Goal: Task Accomplishment & Management: Manage account settings

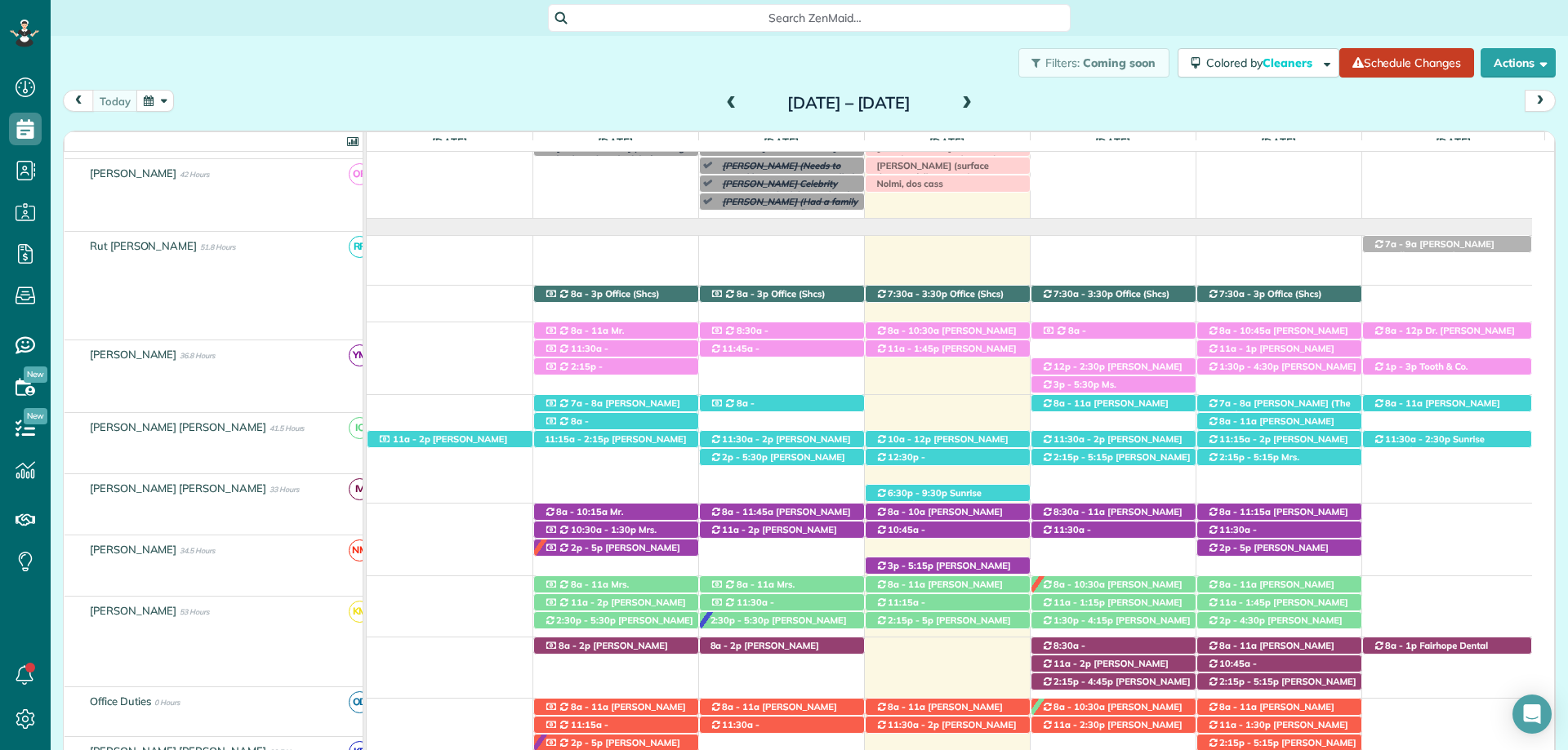
scroll to position [66, 0]
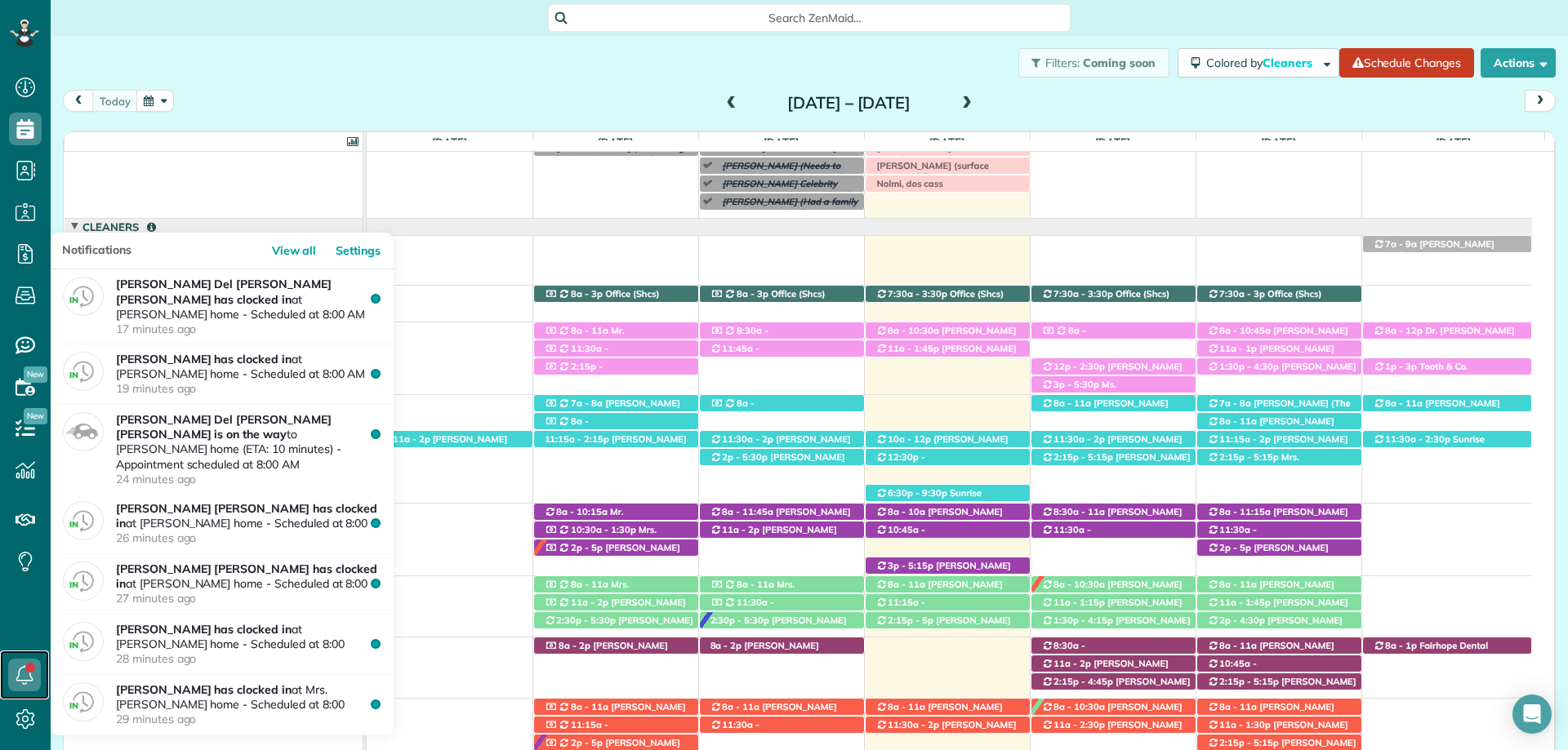
click at [19, 673] on use at bounding box center [25, 674] width 17 height 20
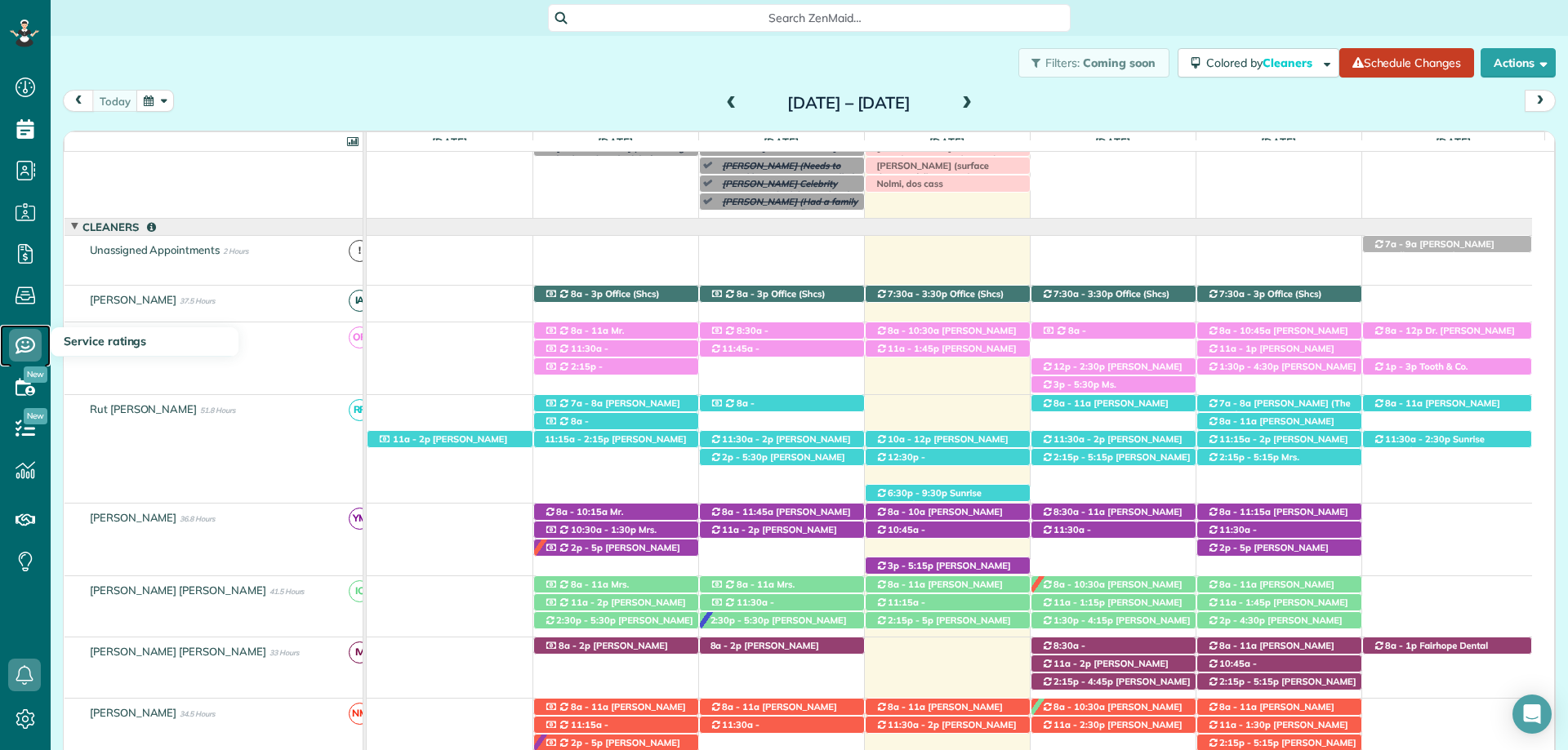
click at [32, 341] on use at bounding box center [25, 346] width 20 height 17
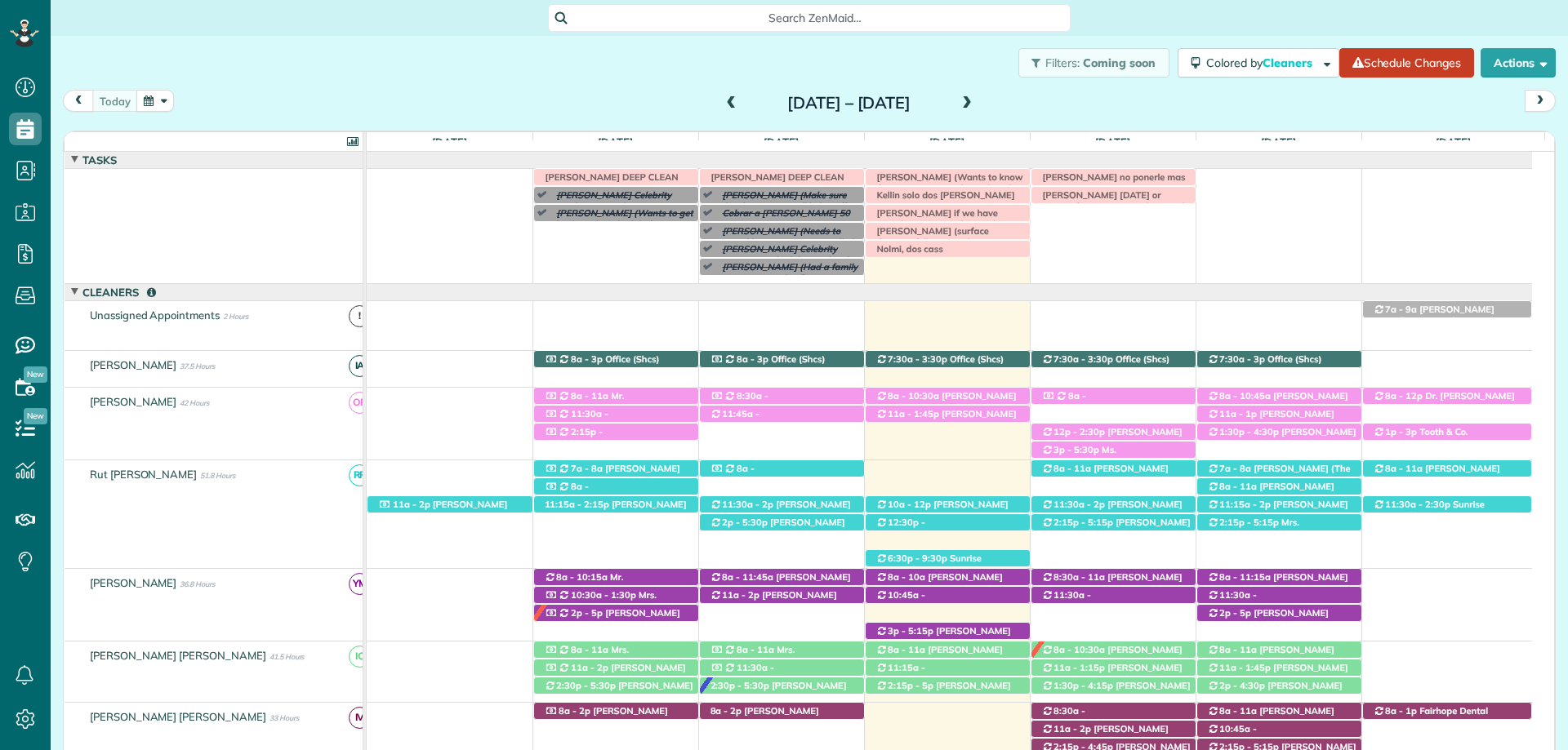
scroll to position [66, 0]
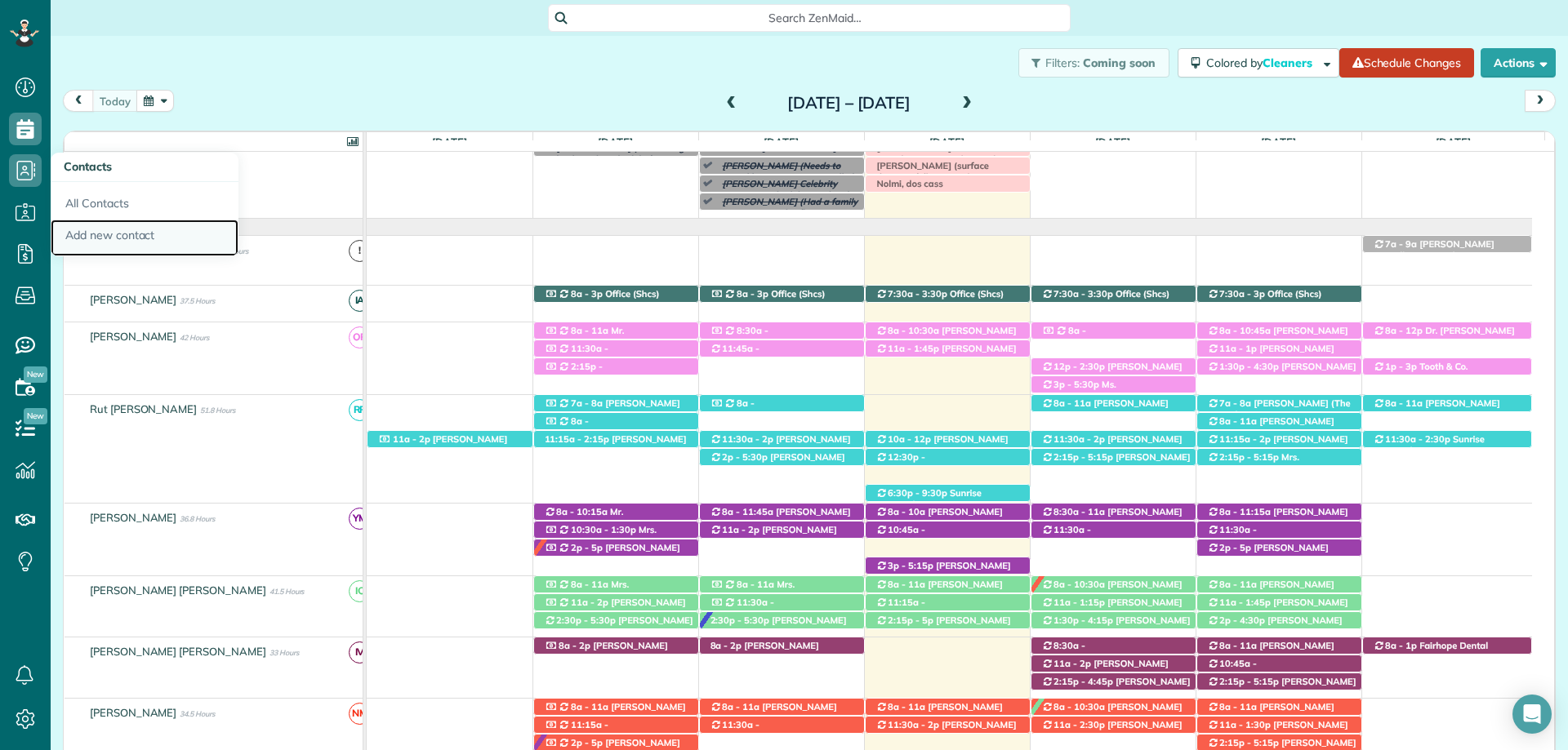
click at [88, 230] on link "Add new contact" at bounding box center [144, 238] width 188 height 37
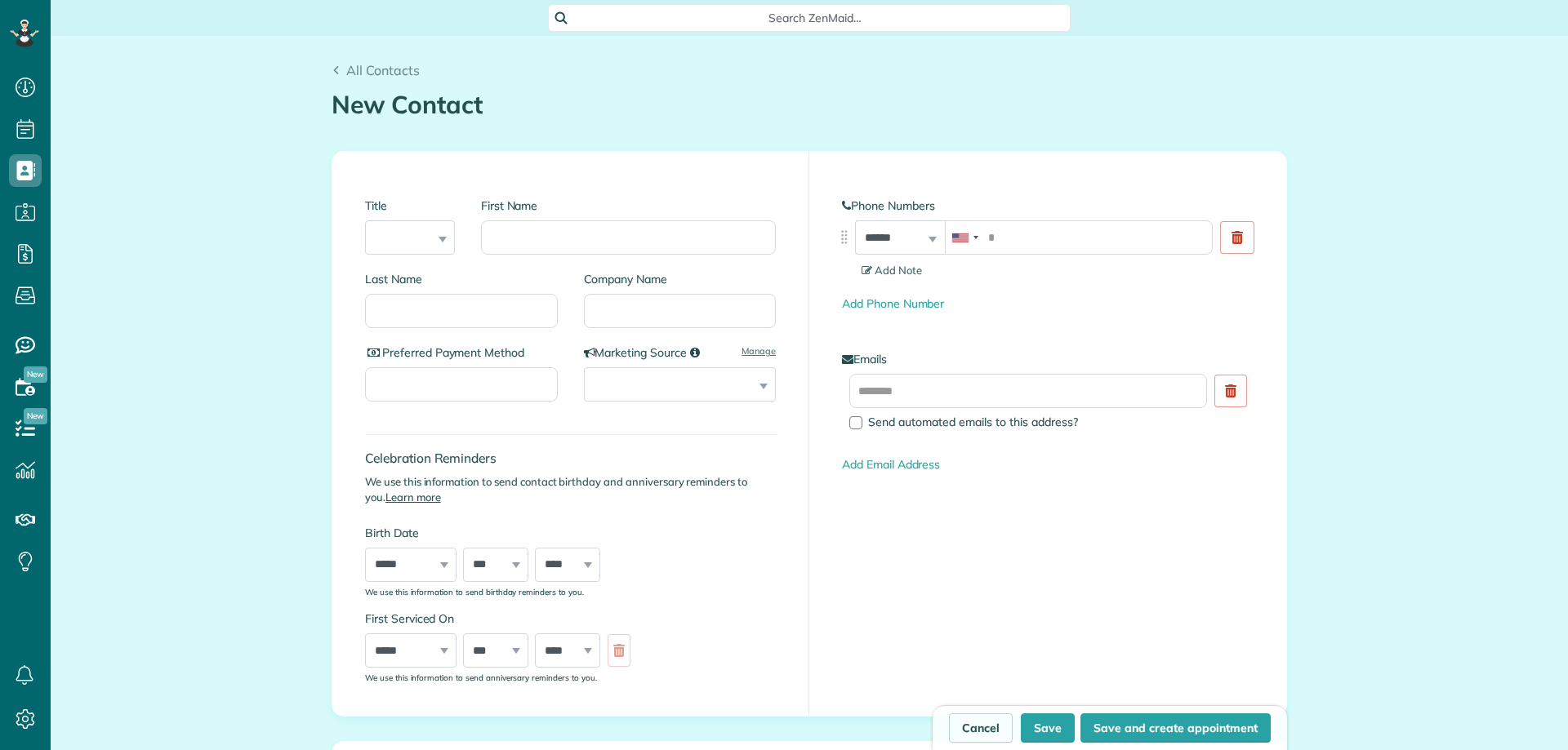
scroll to position [8, 8]
type input "******"
click at [1031, 246] on input "tel" at bounding box center [1078, 238] width 268 height 34
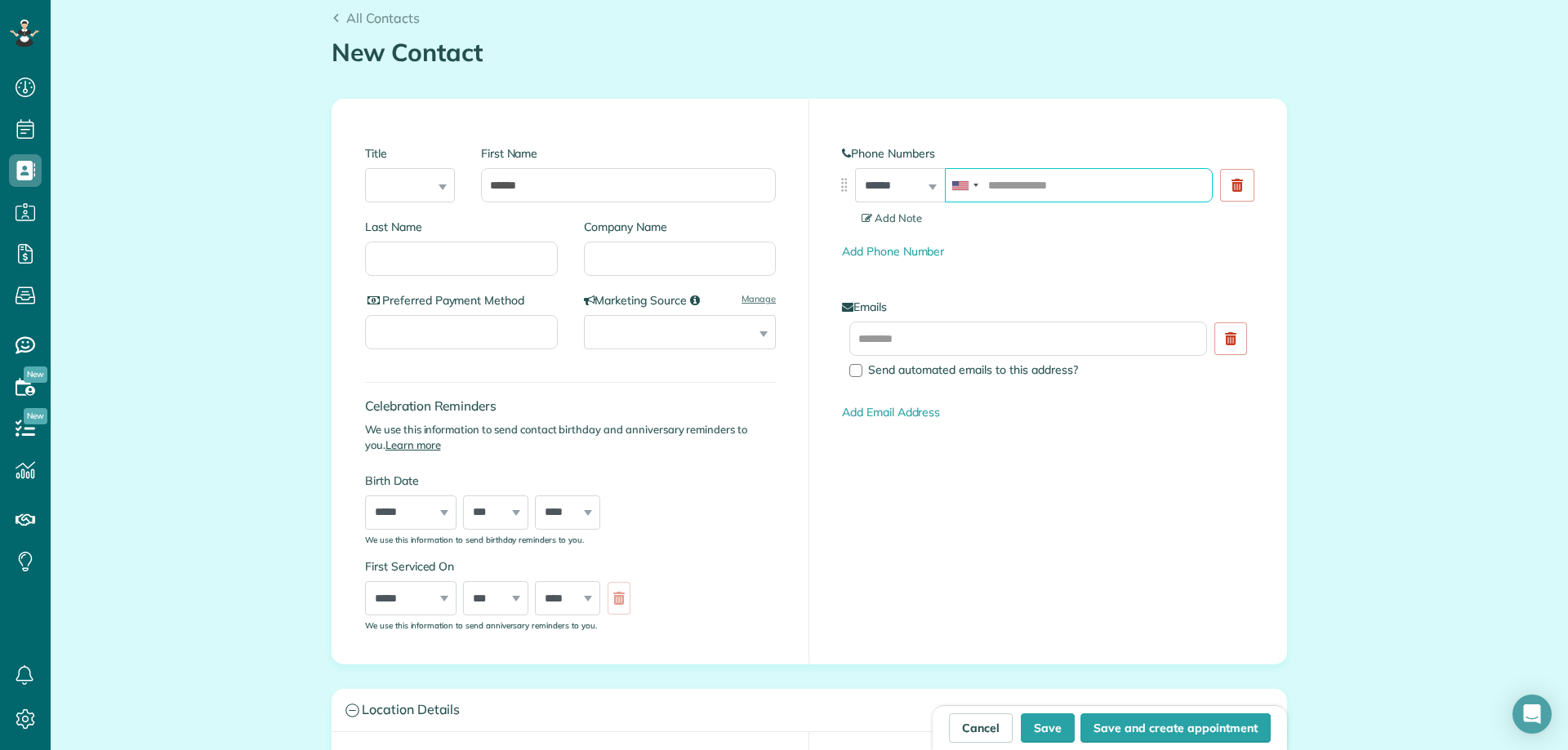
scroll to position [0, 0]
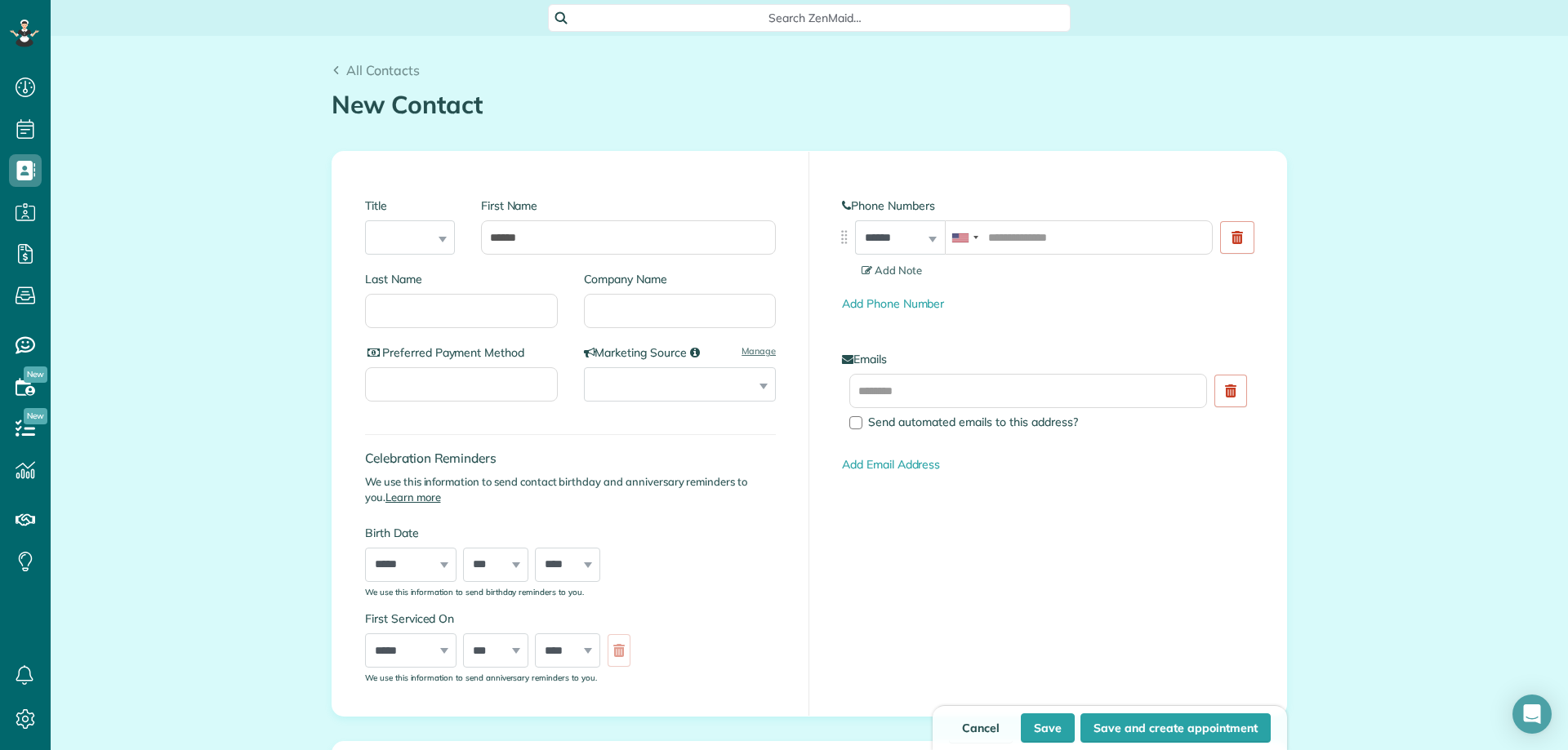
drag, startPoint x: 982, startPoint y: 728, endPoint x: 985, endPoint y: 687, distance: 41.1
click at [981, 728] on link "Cancel" at bounding box center [980, 728] width 64 height 30
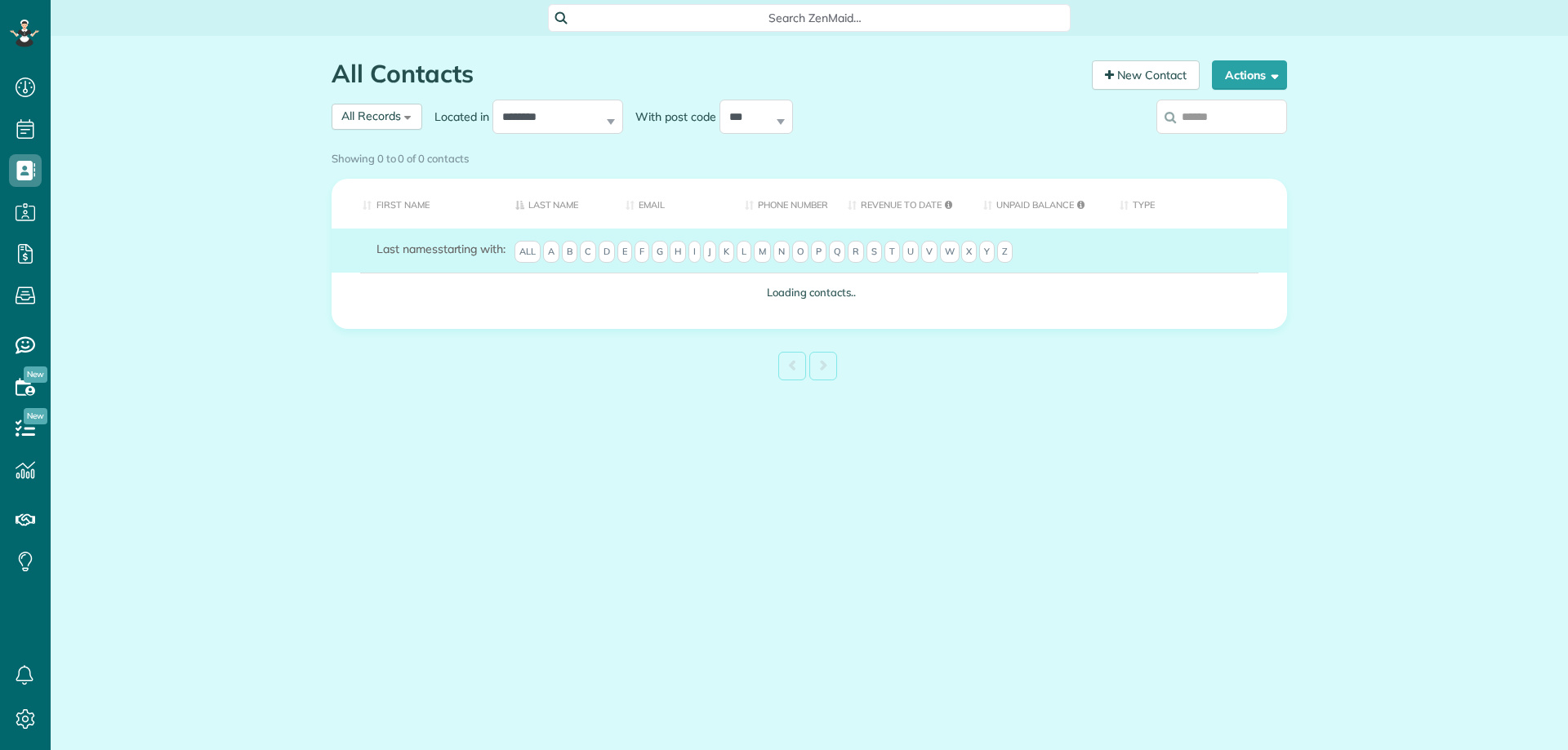
scroll to position [8, 8]
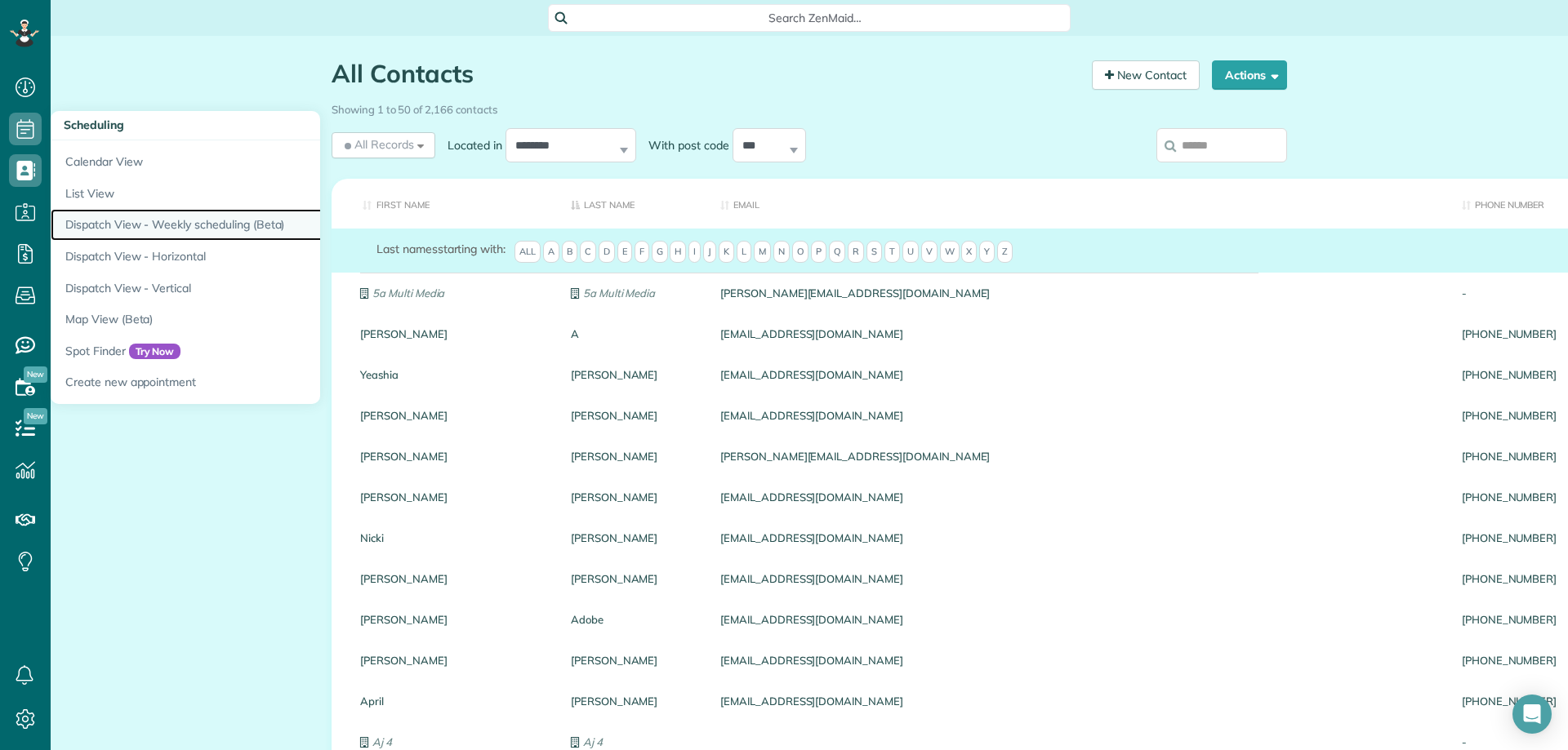
click at [166, 226] on link "Dispatch View - Weekly scheduling (Beta)" at bounding box center [254, 224] width 408 height 31
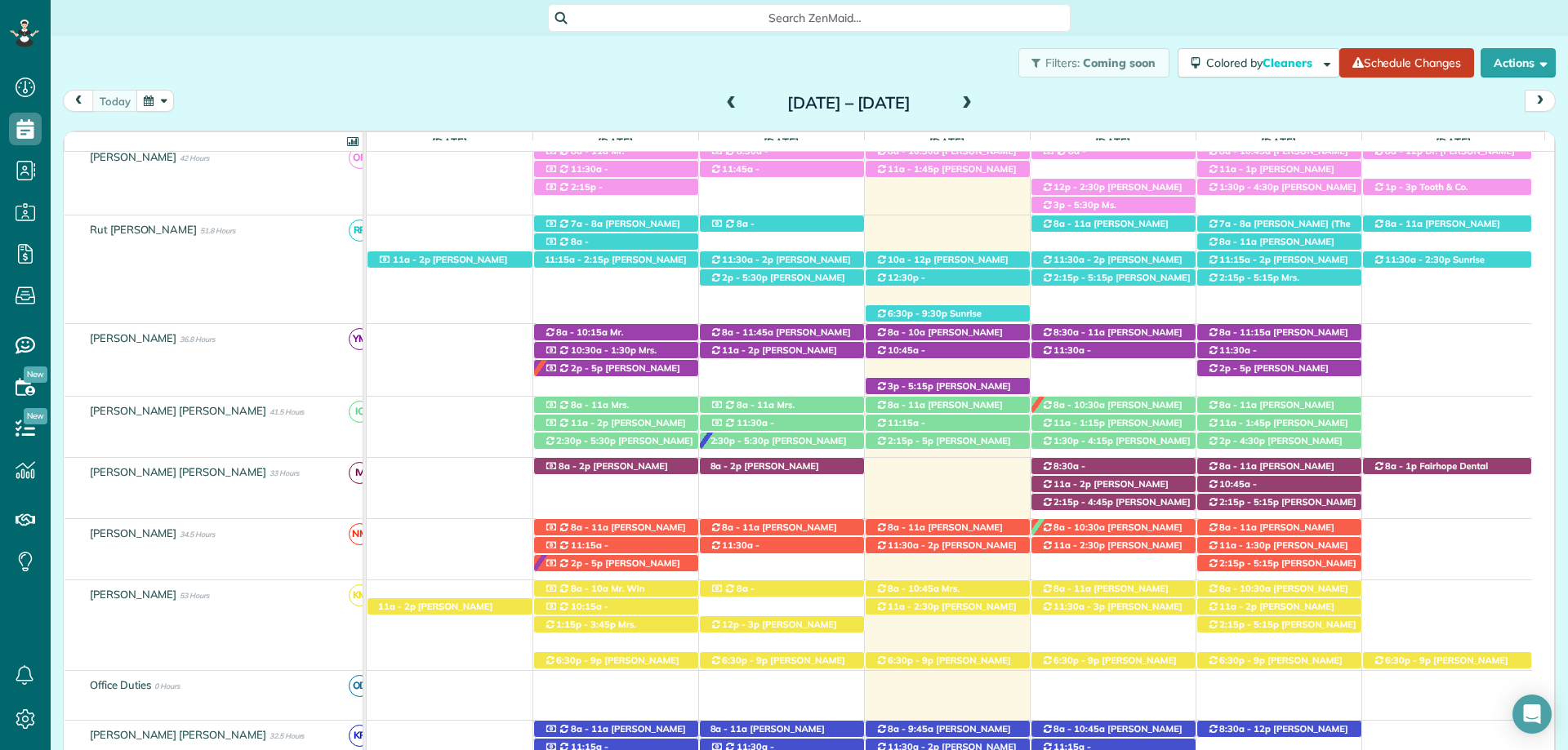
scroll to position [82, 0]
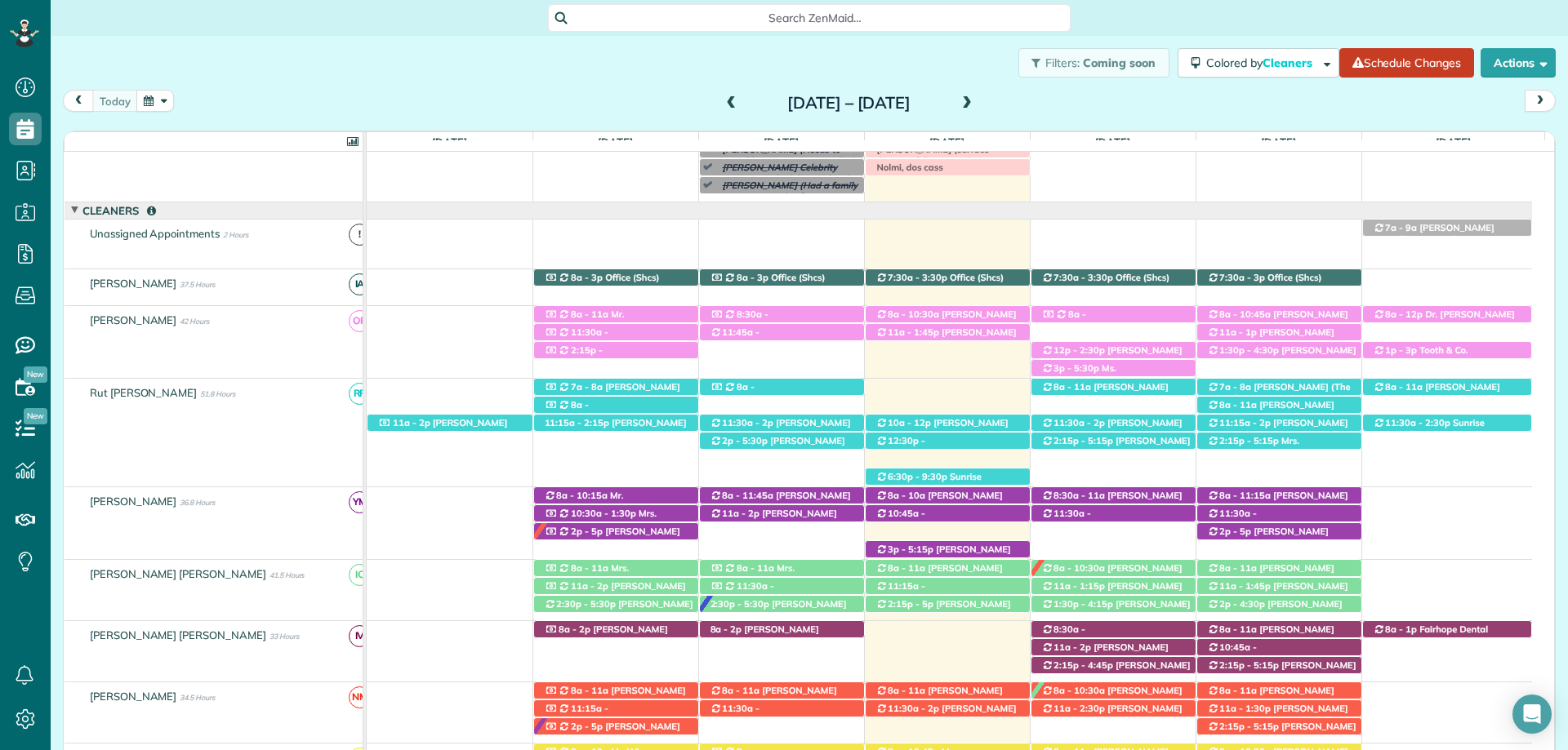
drag, startPoint x: 404, startPoint y: 61, endPoint x: 604, endPoint y: 7, distance: 207.2
click at [403, 61] on div "Filters: Coming soon Colored by Cleaners Color by Cleaner Color by Team Color b…" at bounding box center [809, 62] width 1518 height 54
click at [904, 318] on span "8a - 10:30a" at bounding box center [913, 313] width 53 height 11
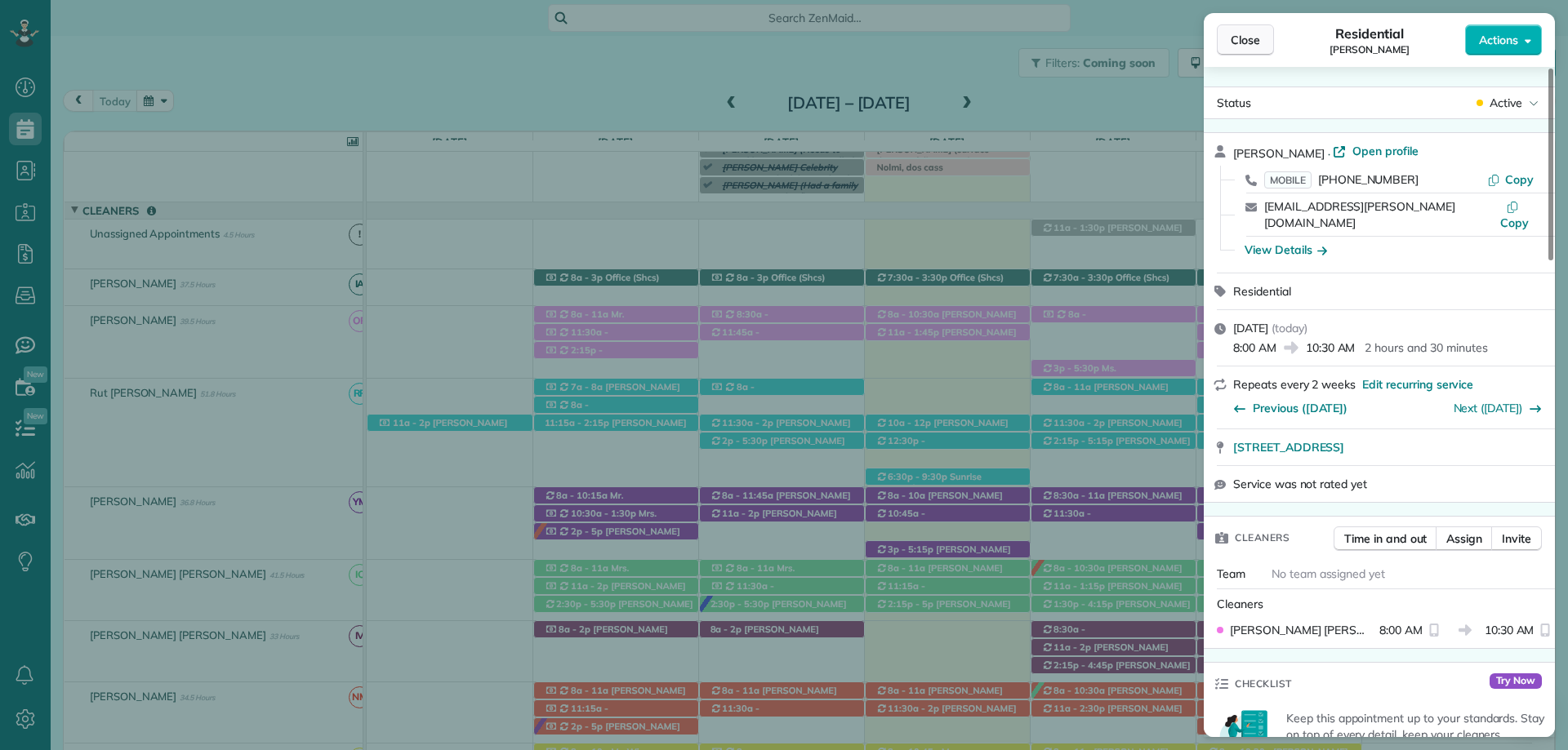
click at [1247, 37] on span "Close" at bounding box center [1245, 39] width 30 height 16
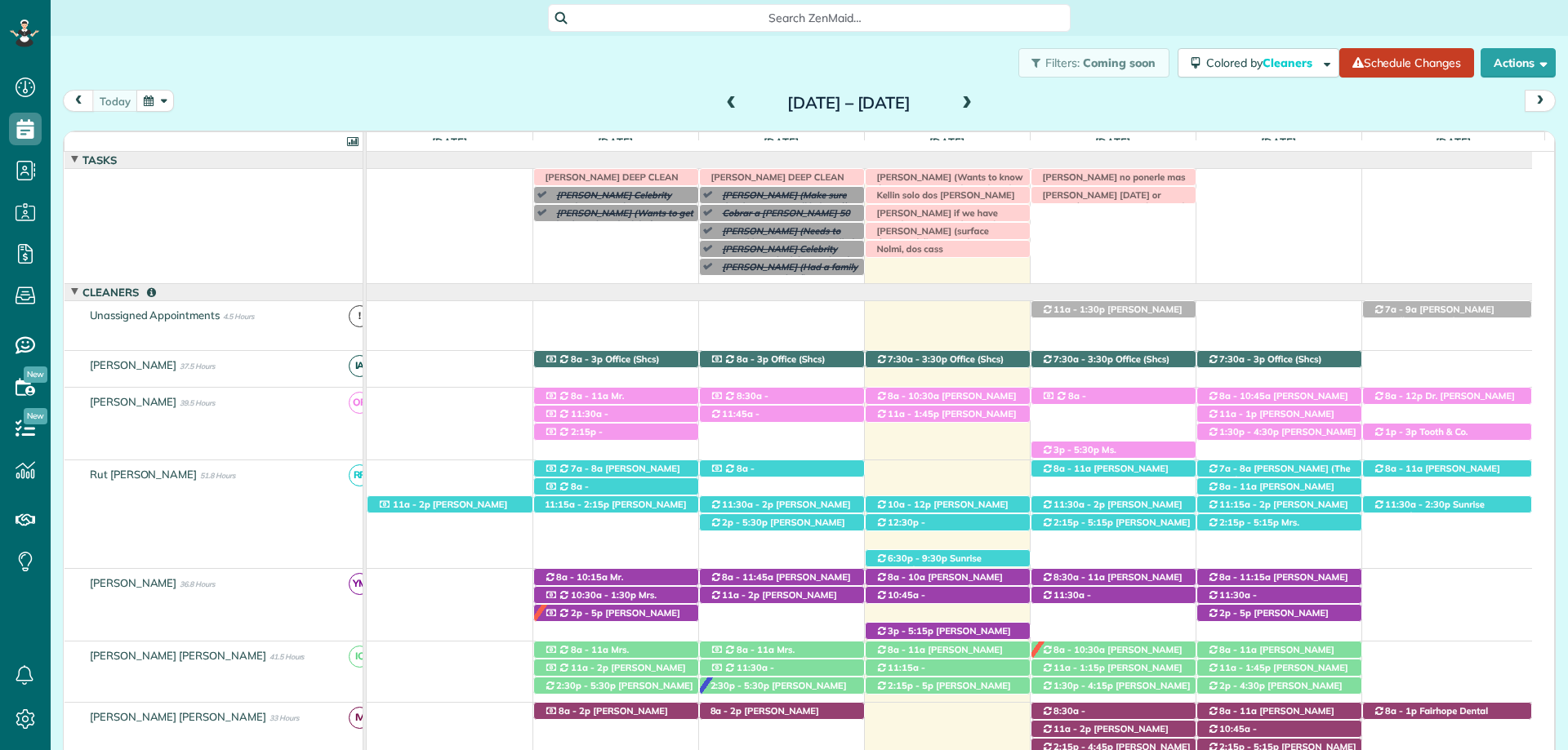
scroll to position [66, 0]
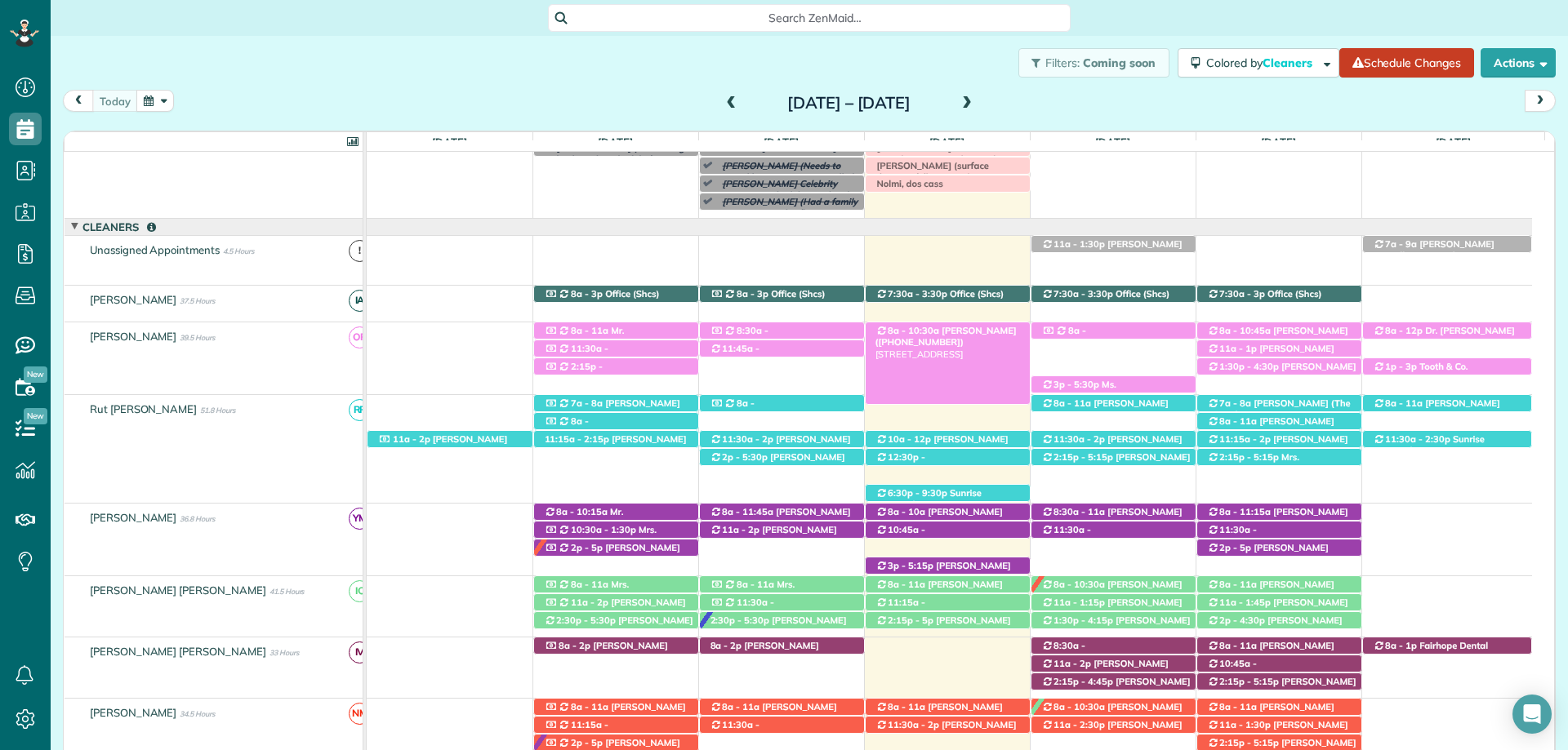
click at [928, 334] on span "8a - 10:30a" at bounding box center [913, 330] width 53 height 11
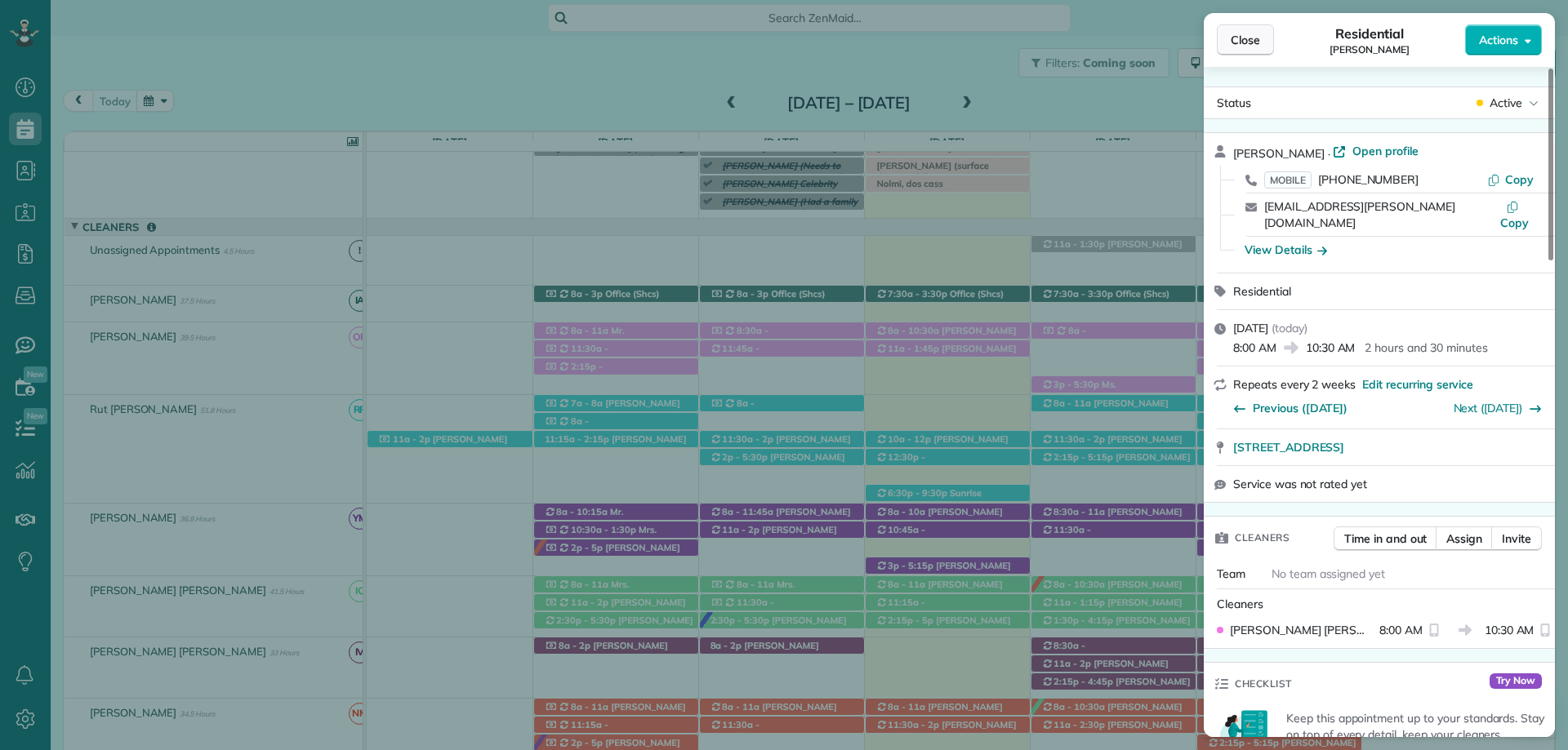
click at [1254, 28] on button "Close" at bounding box center [1245, 40] width 57 height 31
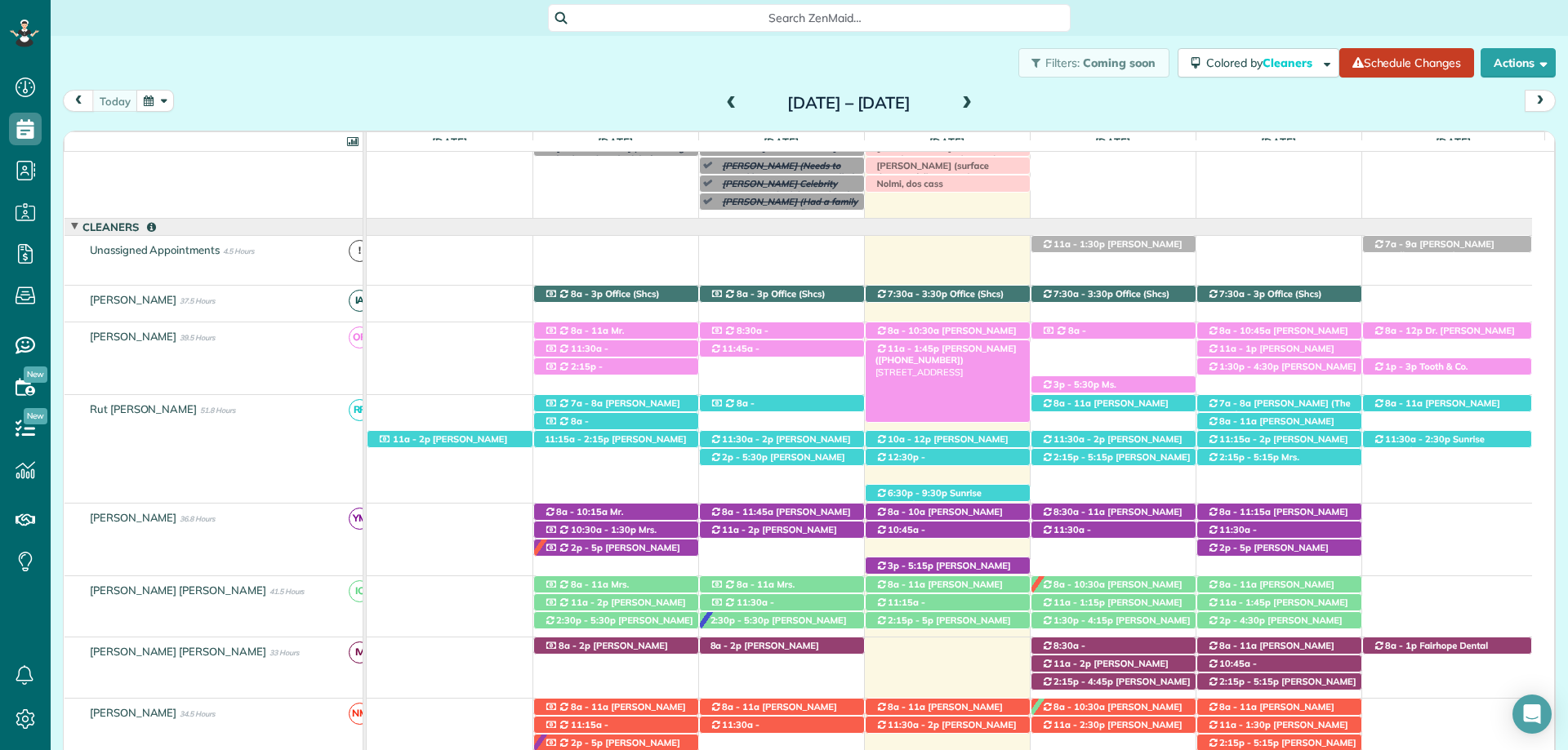
click at [943, 347] on span "Joyce Alston (+13092366650)" at bounding box center [946, 354] width 141 height 23
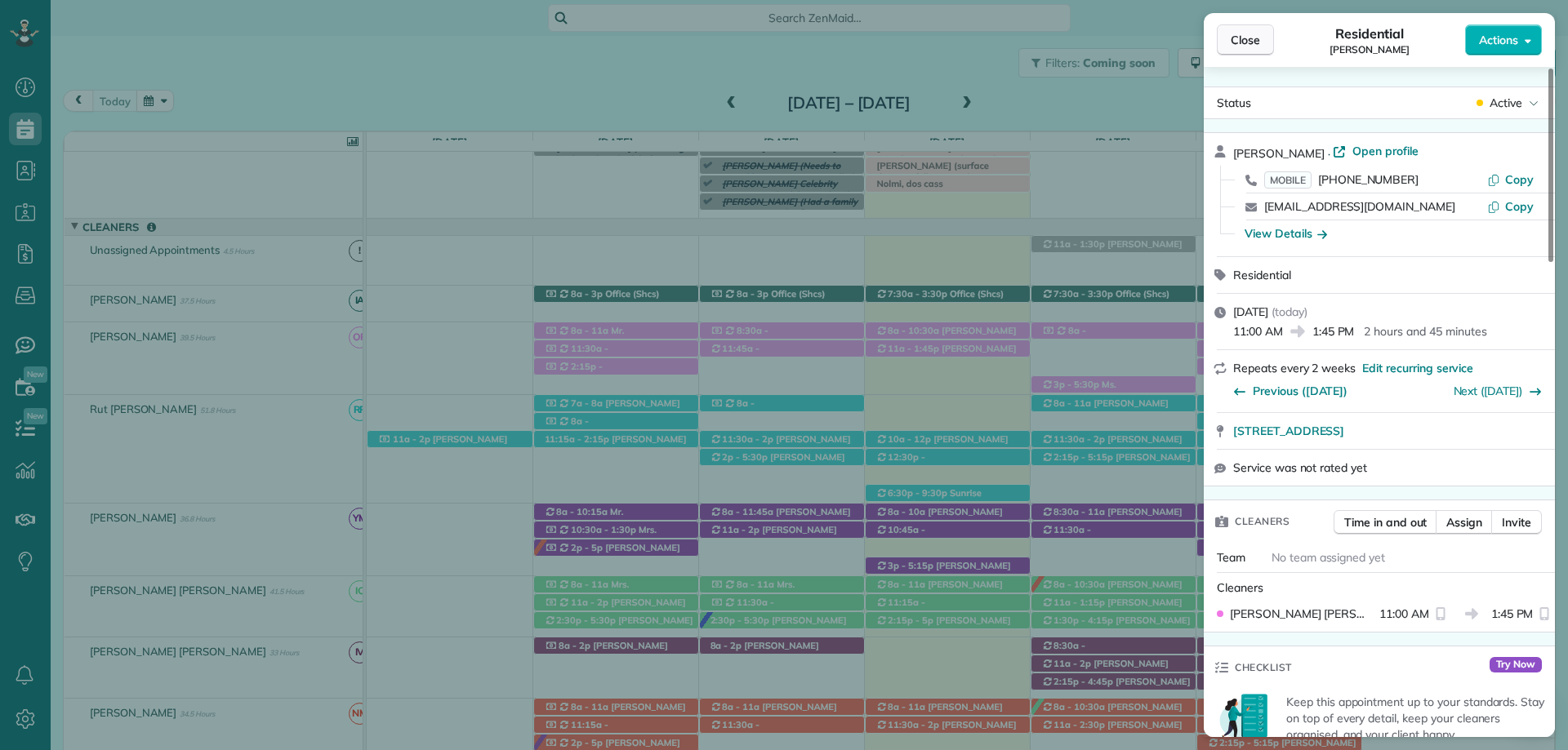
click at [1261, 39] on button "Close" at bounding box center [1245, 40] width 57 height 31
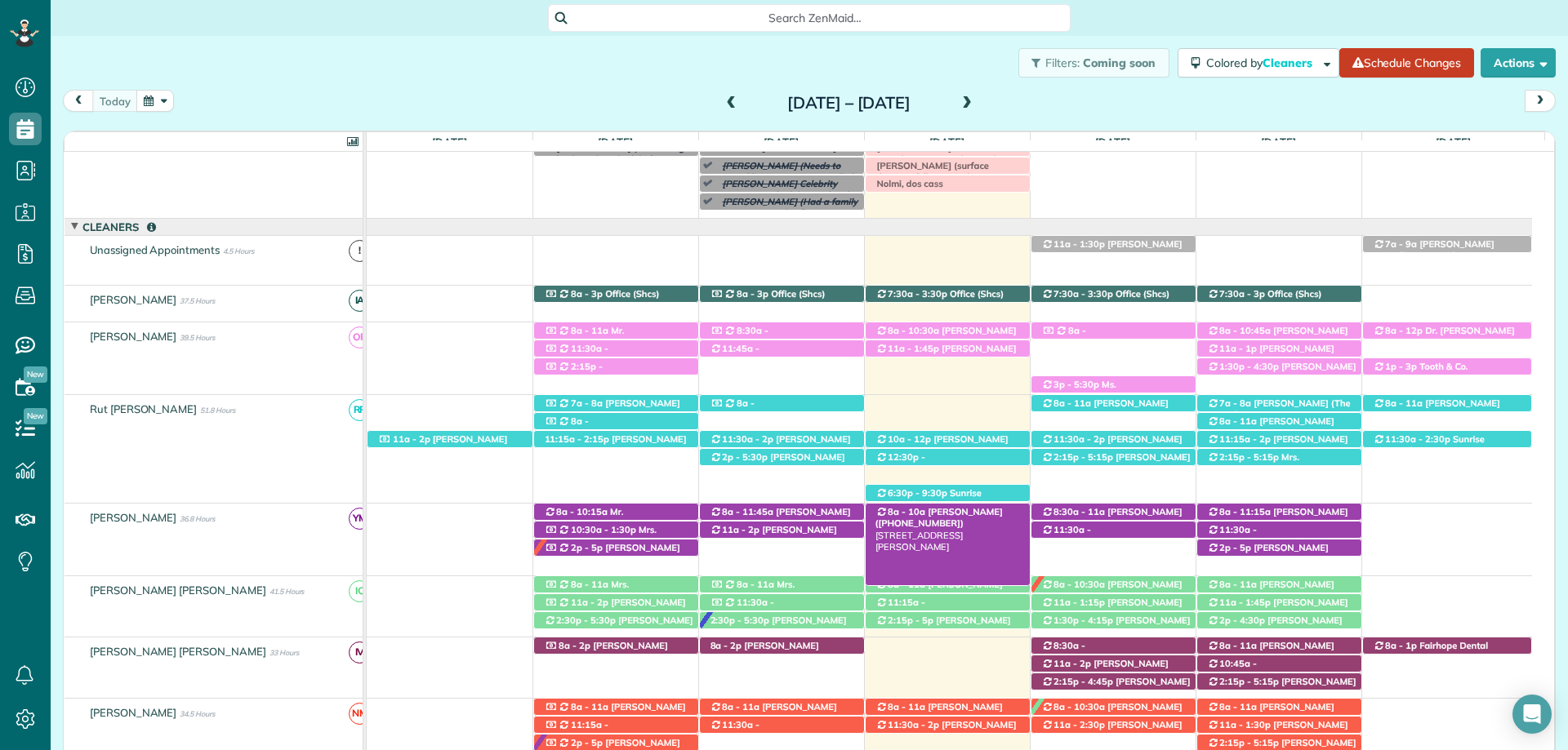
click at [946, 508] on span "Sarah Moore (+12514226744)" at bounding box center [939, 517] width 128 height 23
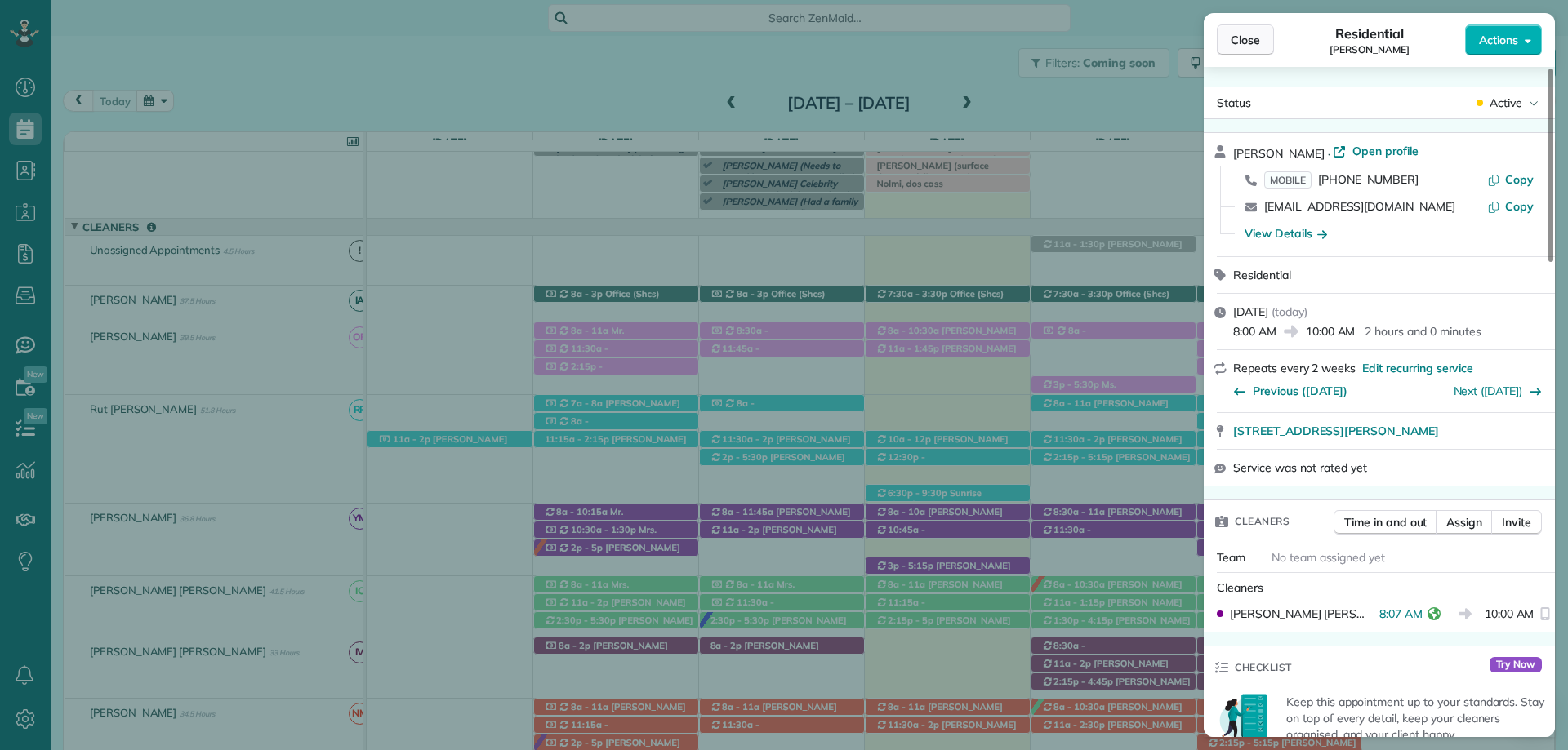
click at [1244, 42] on span "Close" at bounding box center [1245, 39] width 30 height 16
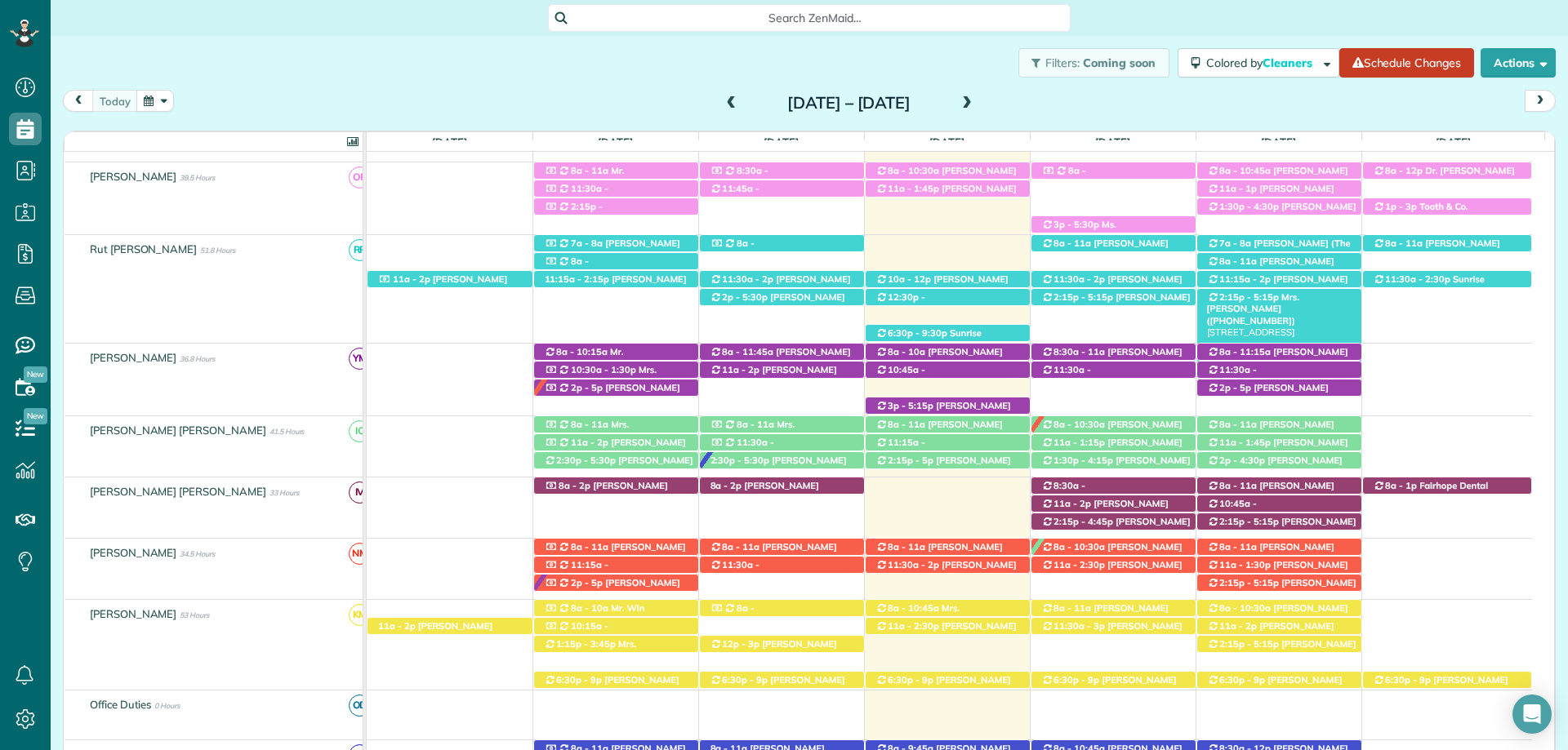
scroll to position [228, 0]
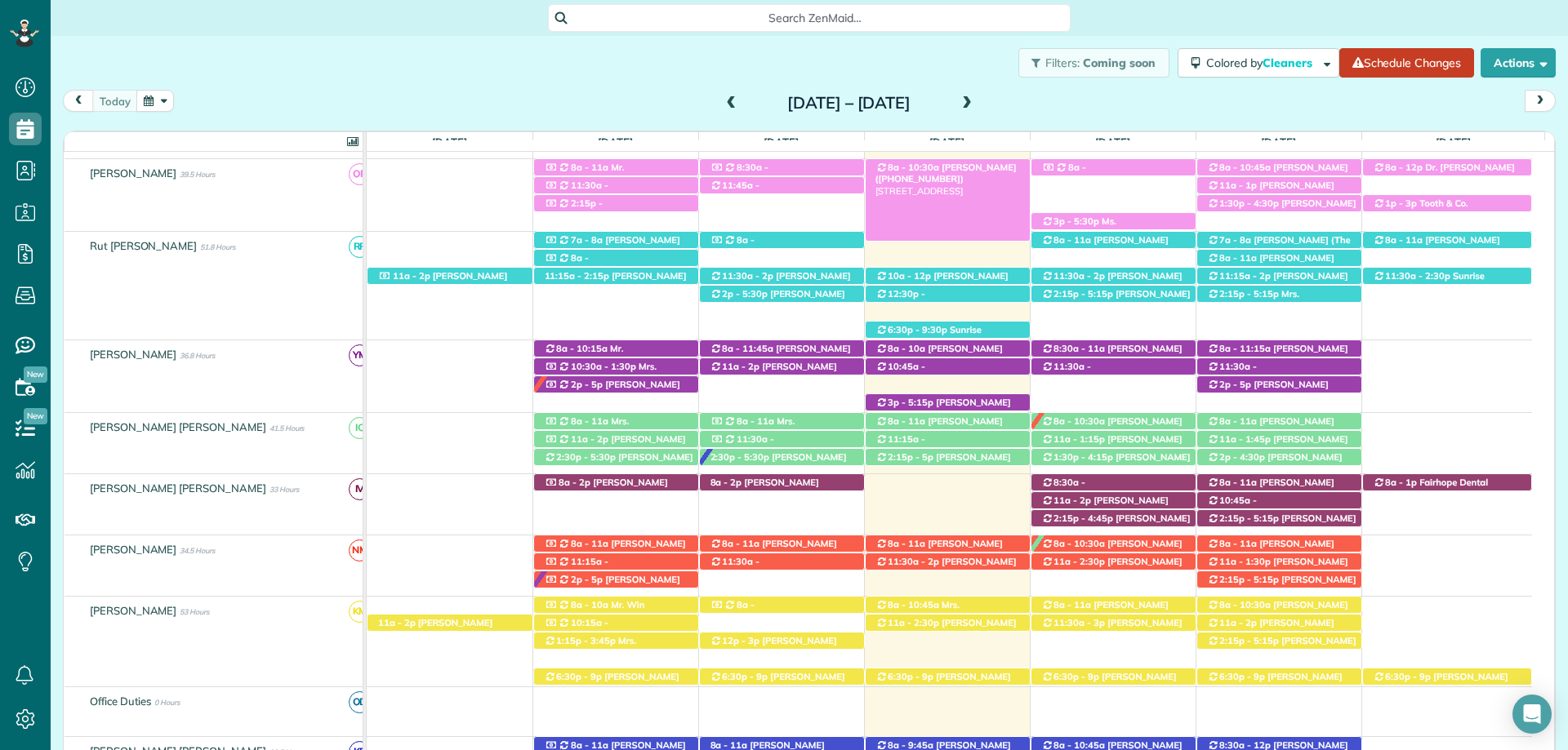
click at [946, 170] on span "Mr. Bryce McMurry (+15054401192)" at bounding box center [946, 173] width 141 height 23
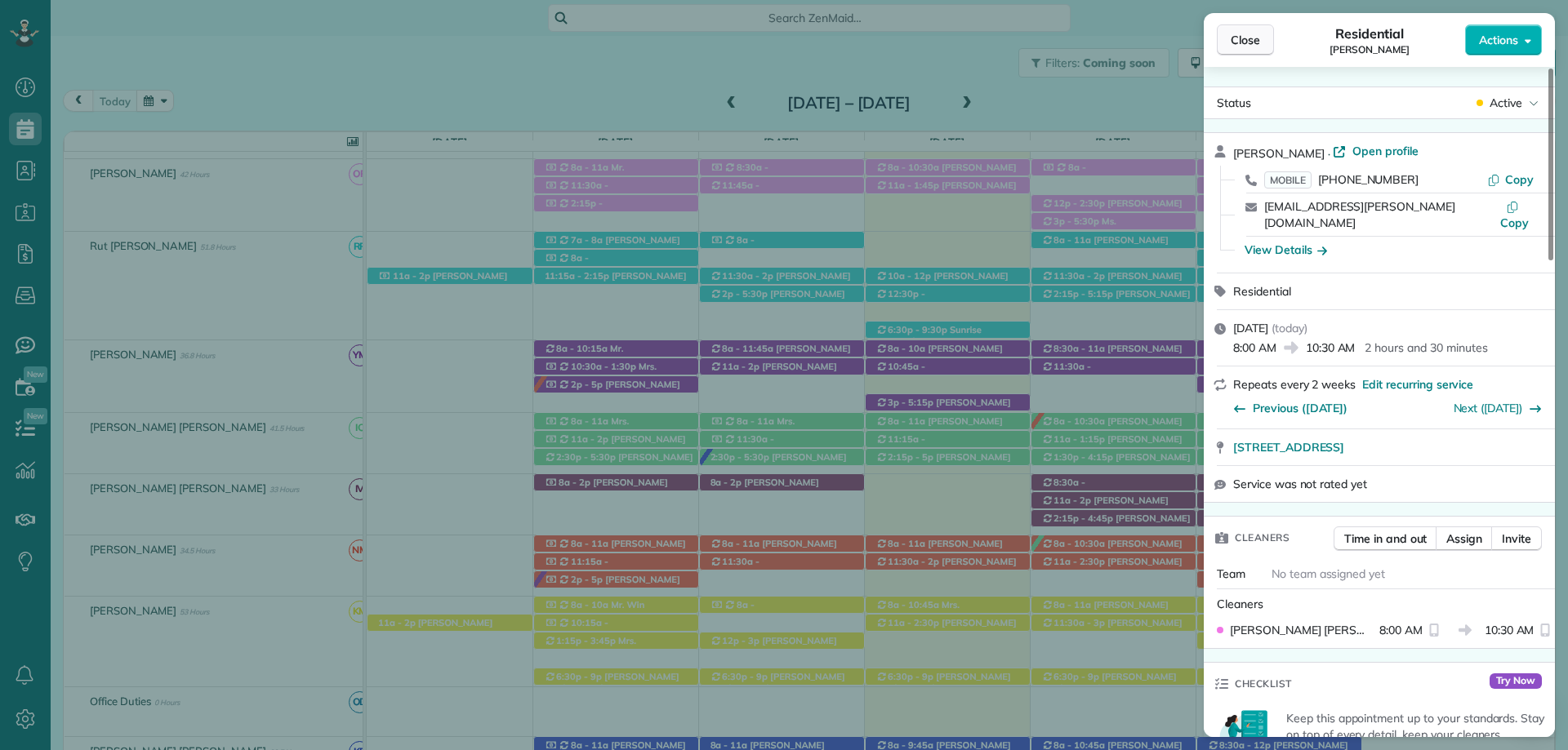
click at [1235, 28] on button "Close" at bounding box center [1245, 40] width 57 height 31
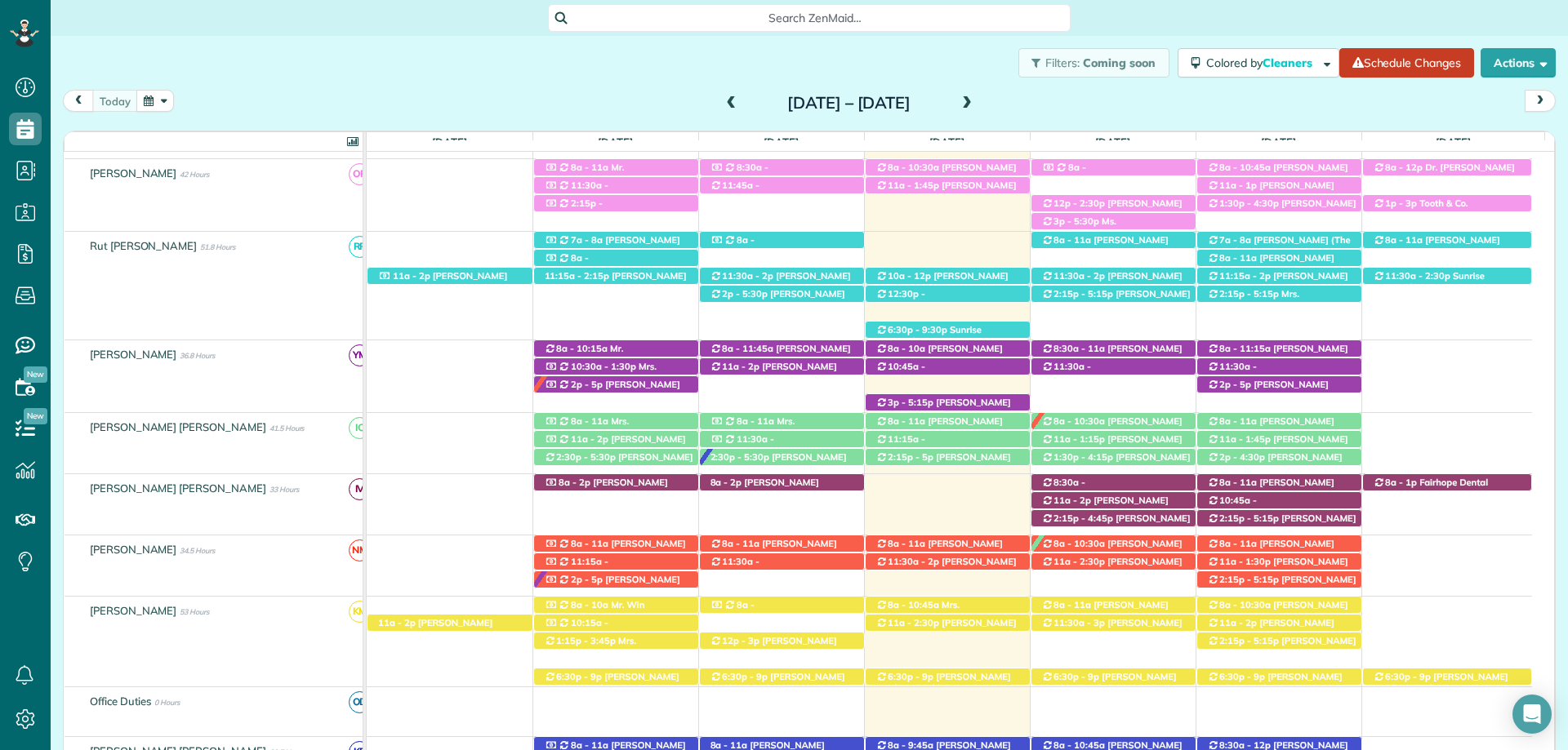
click at [602, 9] on div "Search ZenMaid…" at bounding box center [809, 18] width 523 height 28
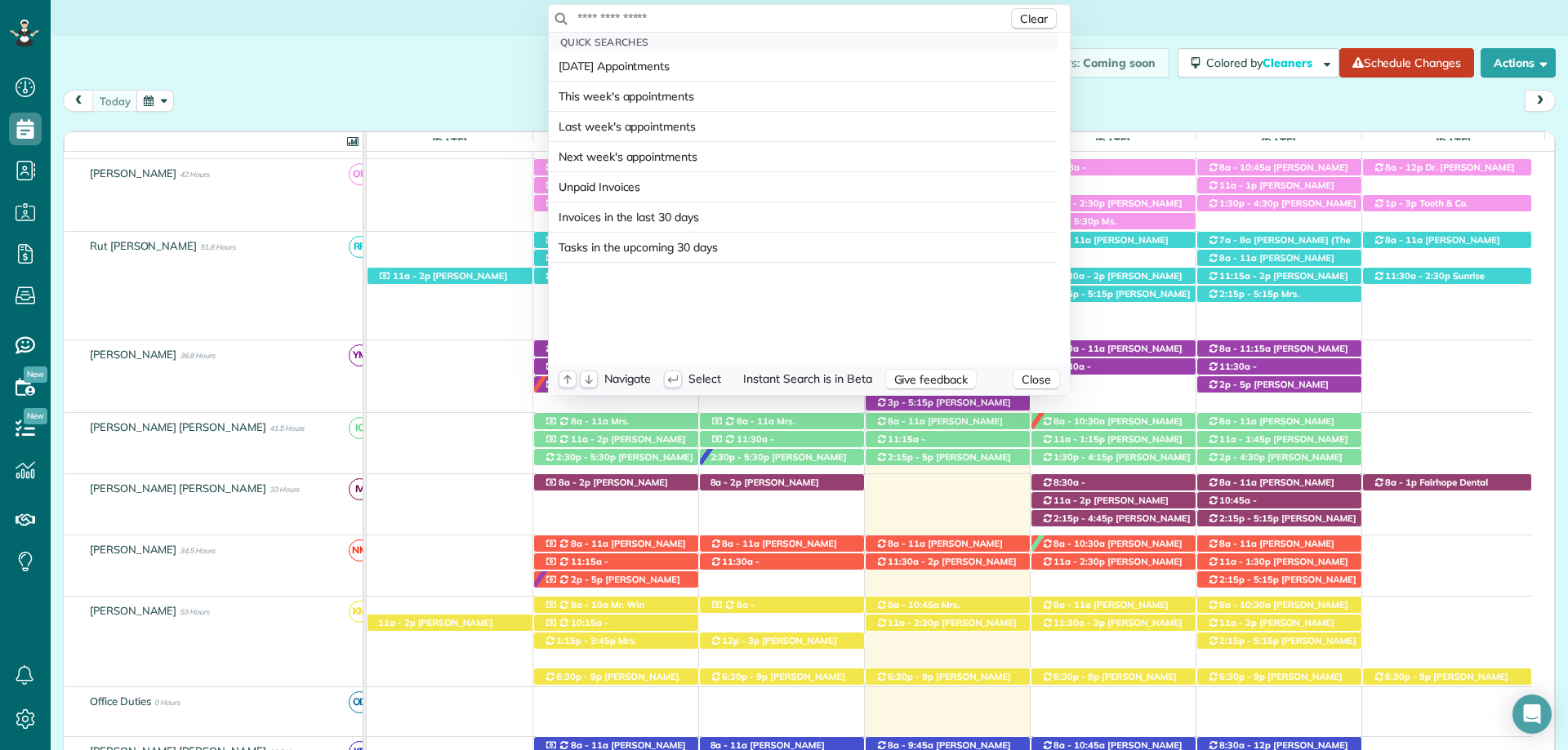
click at [731, 10] on input "text" at bounding box center [792, 18] width 431 height 16
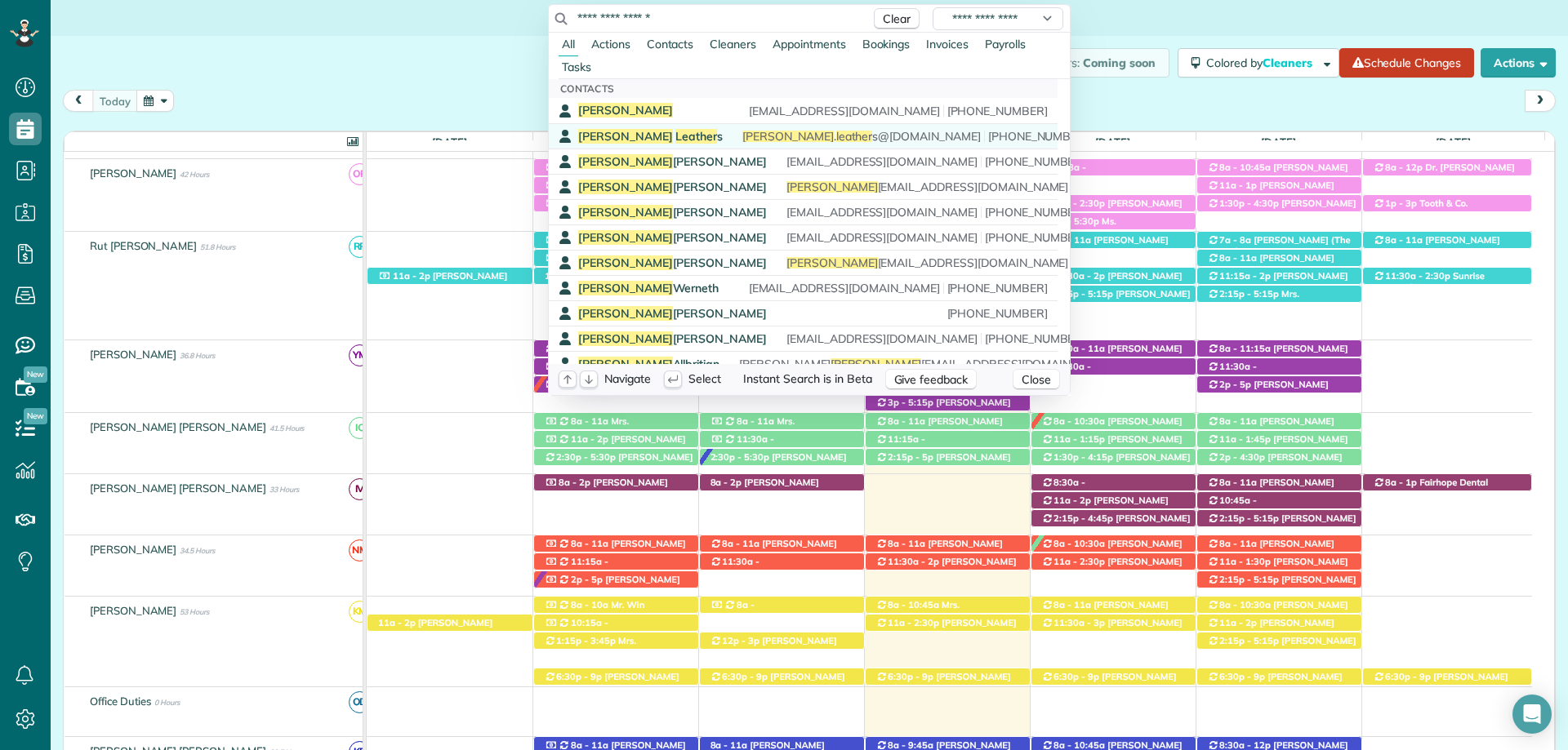
type input "**********"
click at [663, 128] on link "Jennifer Leather s jennifer . leather s@gmail.com (815) 520-5489" at bounding box center [802, 136] width 508 height 26
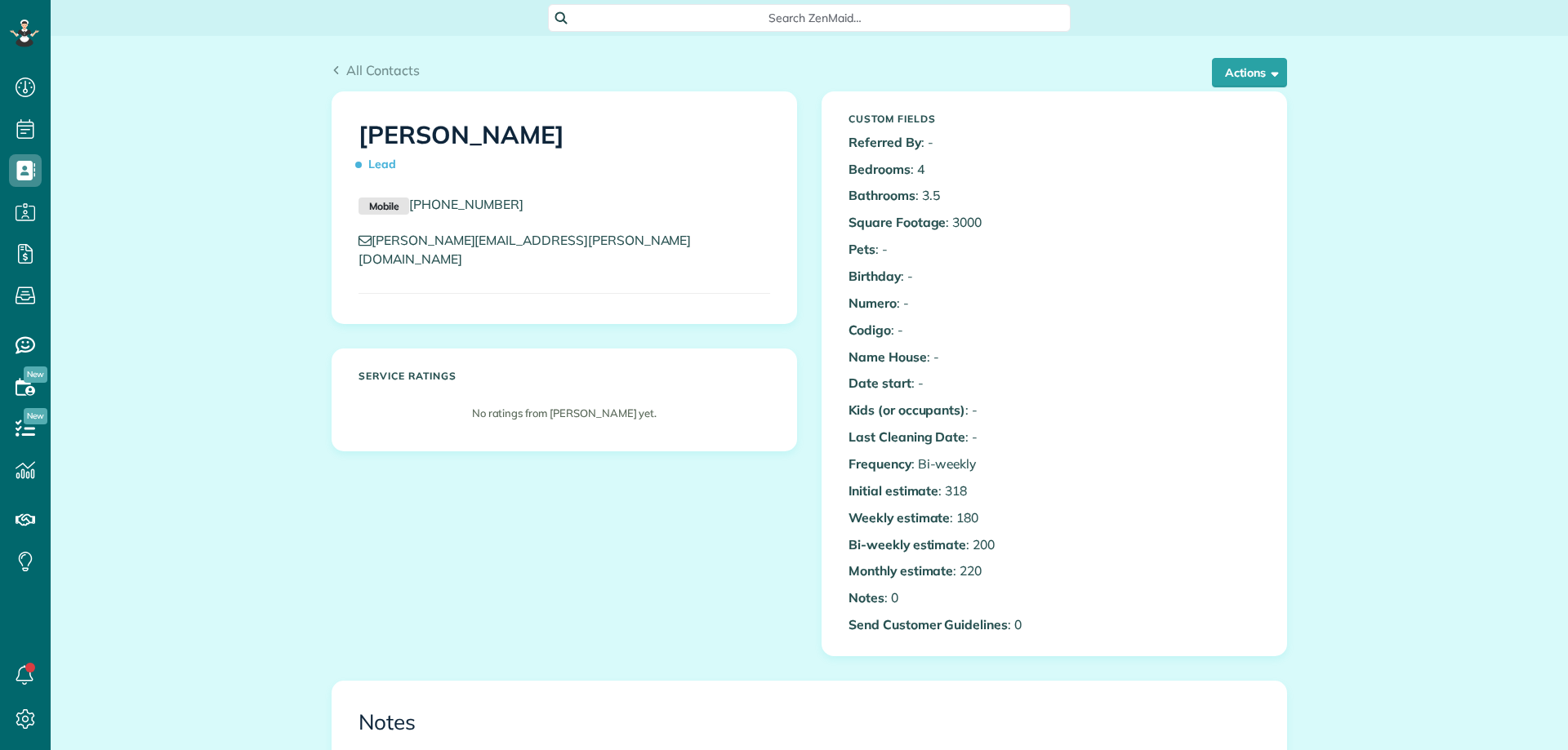
scroll to position [8, 8]
drag, startPoint x: 1324, startPoint y: 312, endPoint x: 1298, endPoint y: 267, distance: 52.0
click at [1324, 312] on div "All Contacts Actions Edit Add Appointment Recent Activity Send Email Show Past …" at bounding box center [809, 739] width 1518 height 1407
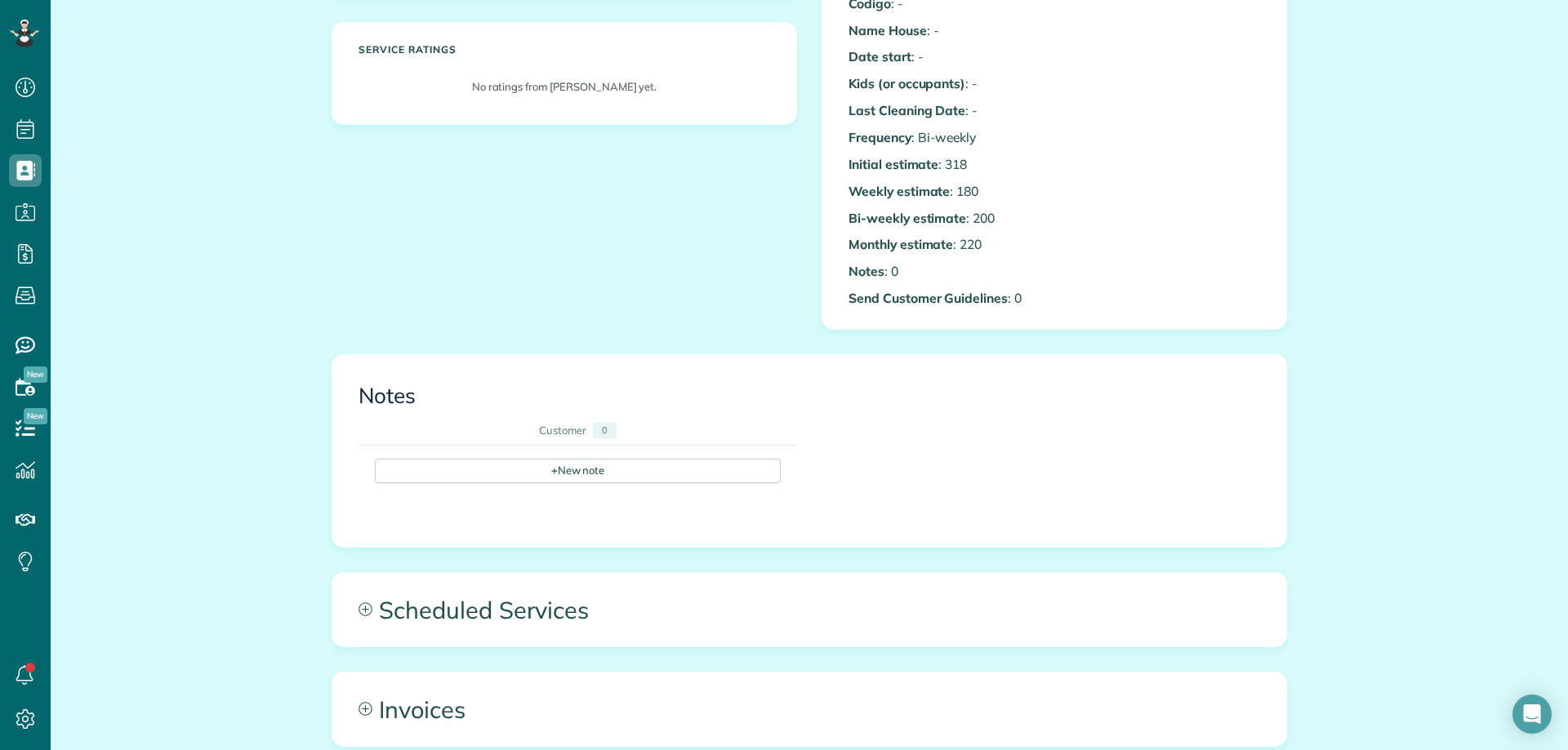
scroll to position [0, 0]
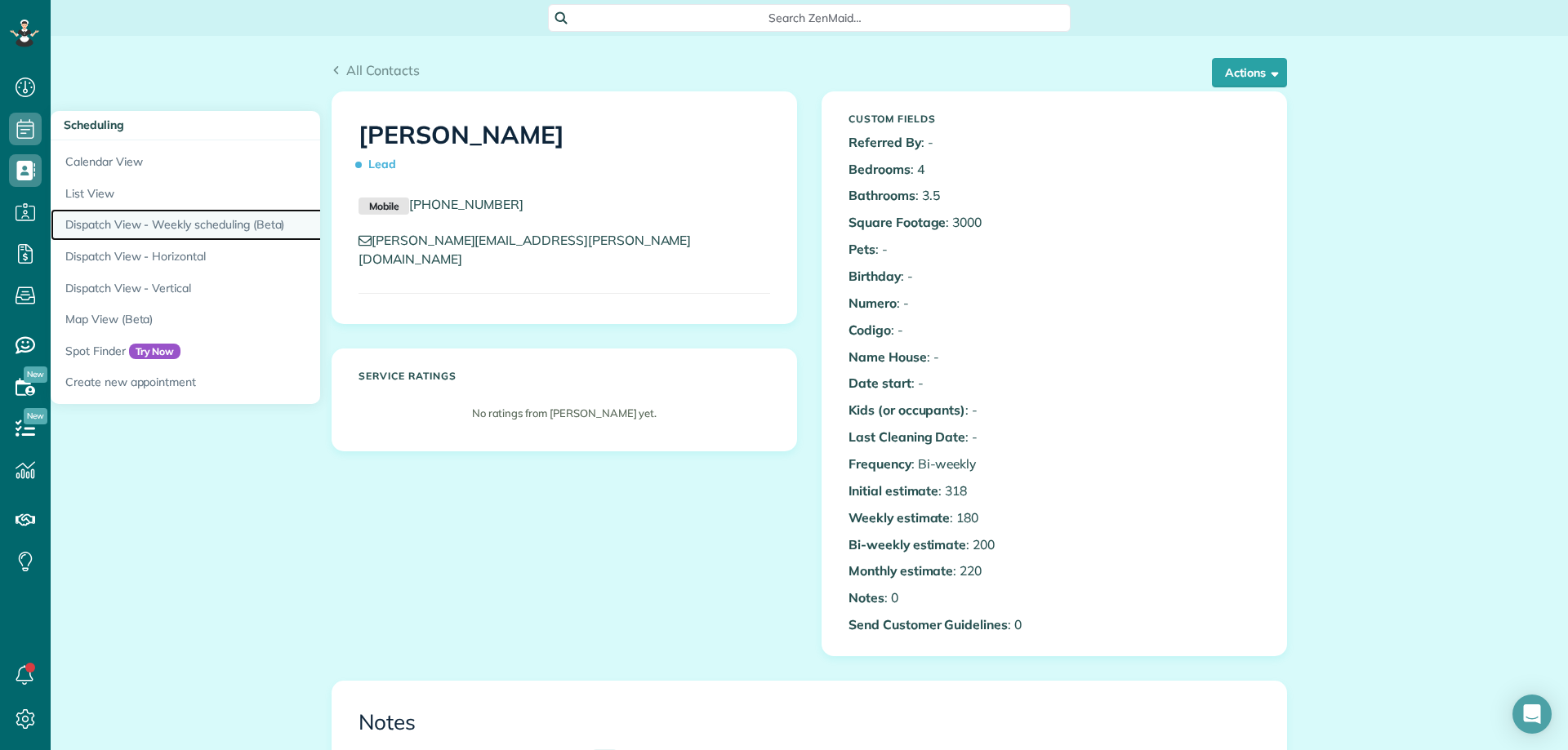
click at [164, 220] on link "Dispatch View - Weekly scheduling (Beta)" at bounding box center [254, 224] width 408 height 31
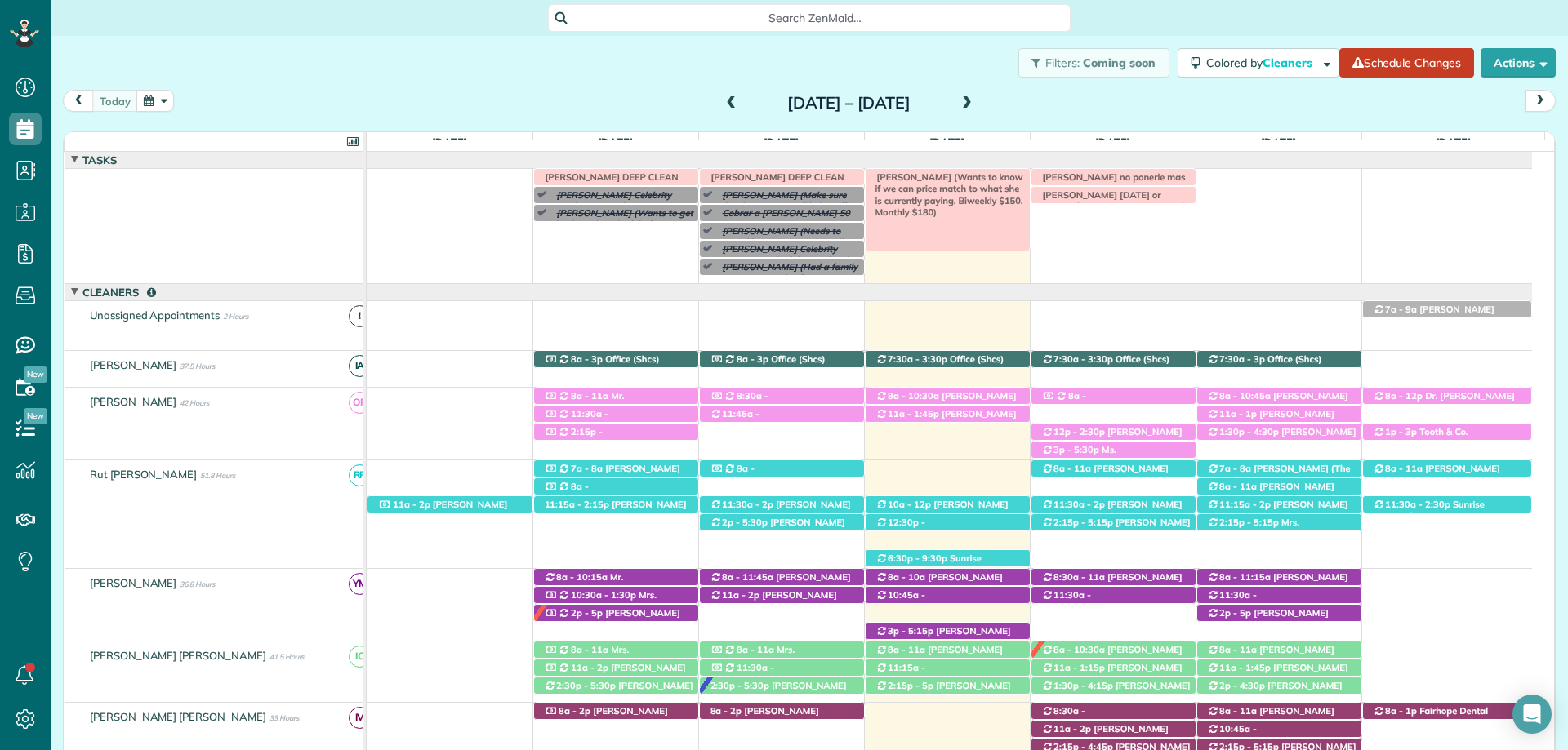
click at [980, 175] on span "[PERSON_NAME] (Wants to know if we can price match to what she is currently pay…" at bounding box center [945, 194] width 154 height 47
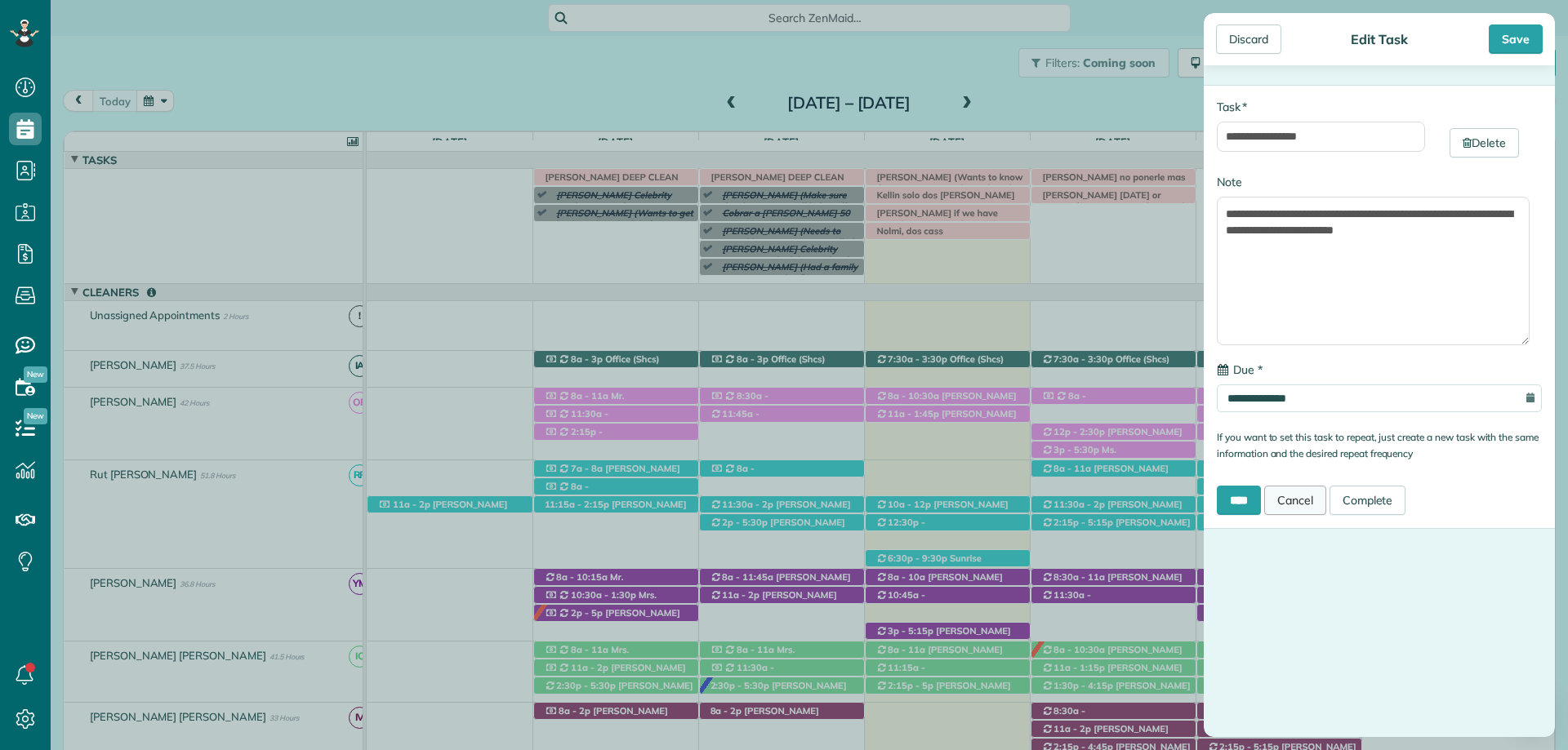
click at [1305, 495] on link "Cancel" at bounding box center [1295, 501] width 62 height 30
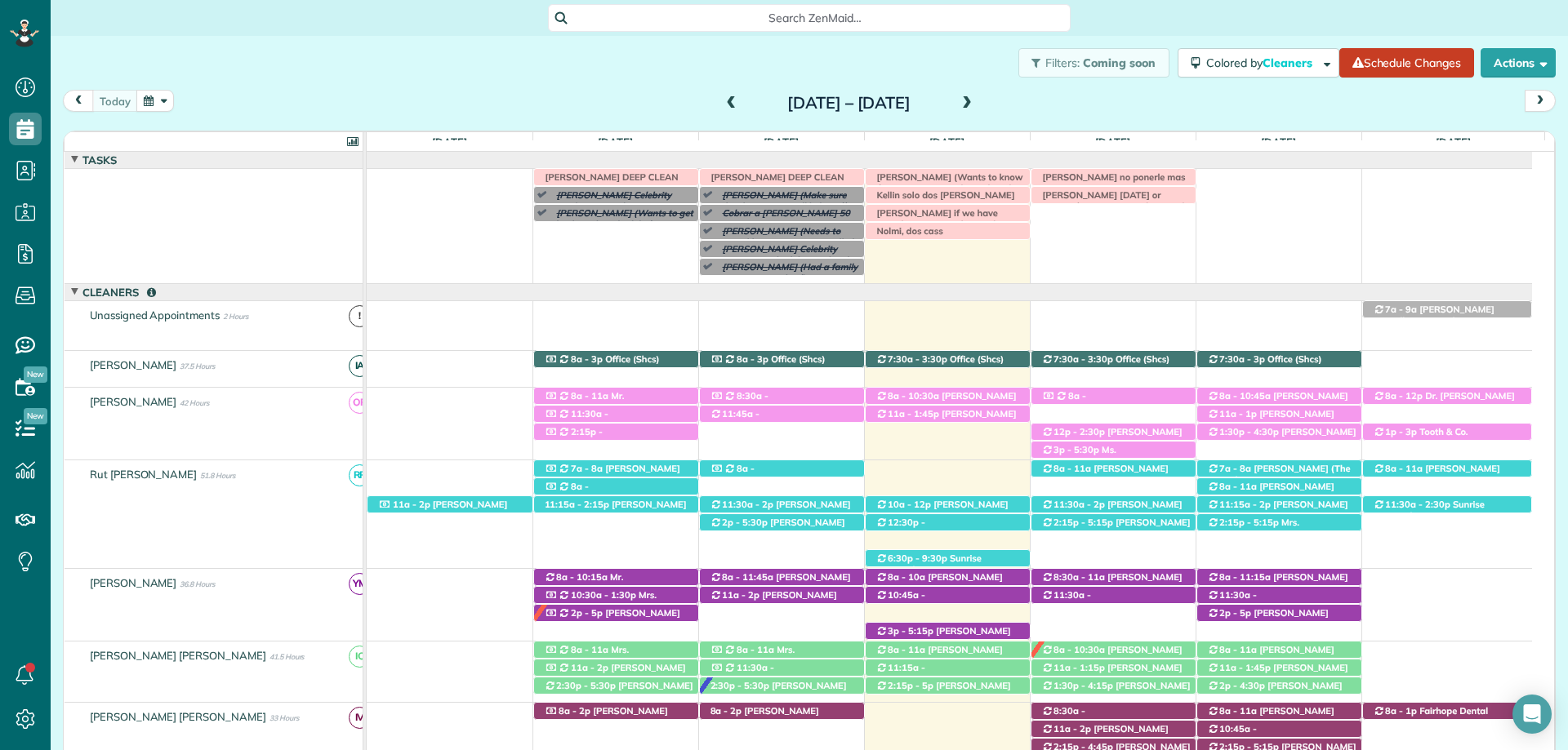
click at [666, 11] on span "Search ZenMaid…" at bounding box center [814, 18] width 497 height 16
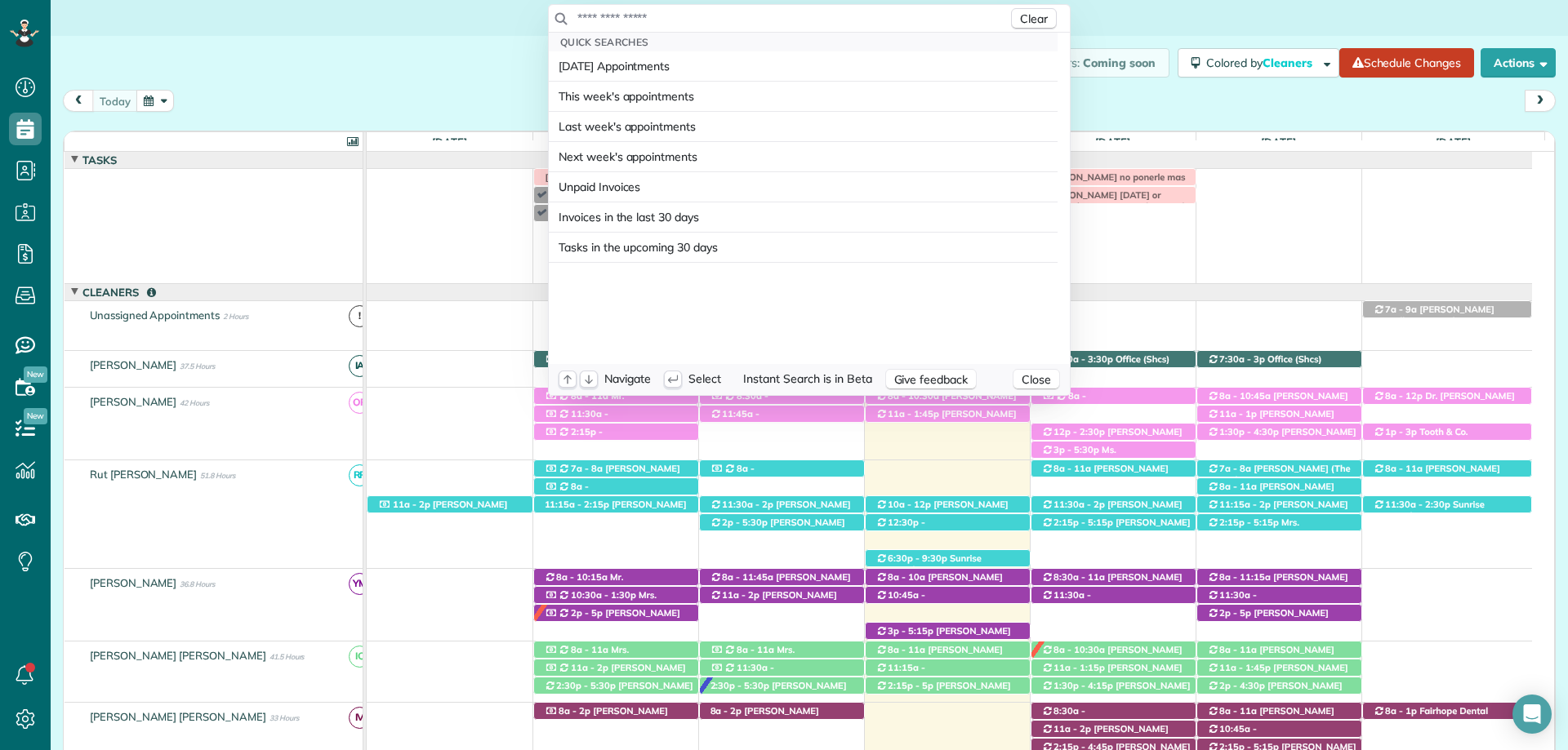
click at [736, 17] on input "text" at bounding box center [792, 18] width 431 height 16
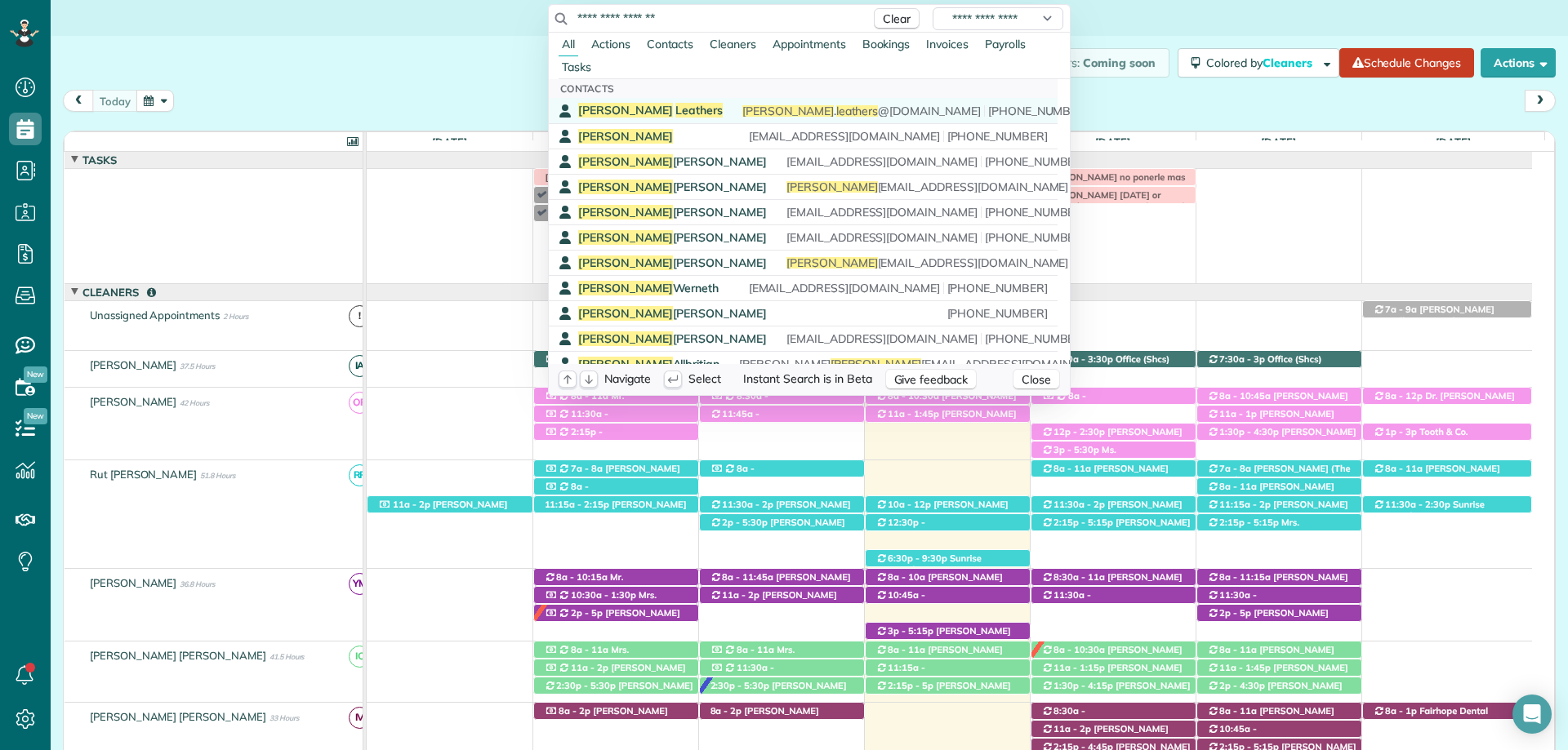
type input "**********"
click at [688, 109] on div "Jennifer Leathers jennifer . leathers @gmail.com (815) 520-5489" at bounding box center [815, 111] width 474 height 15
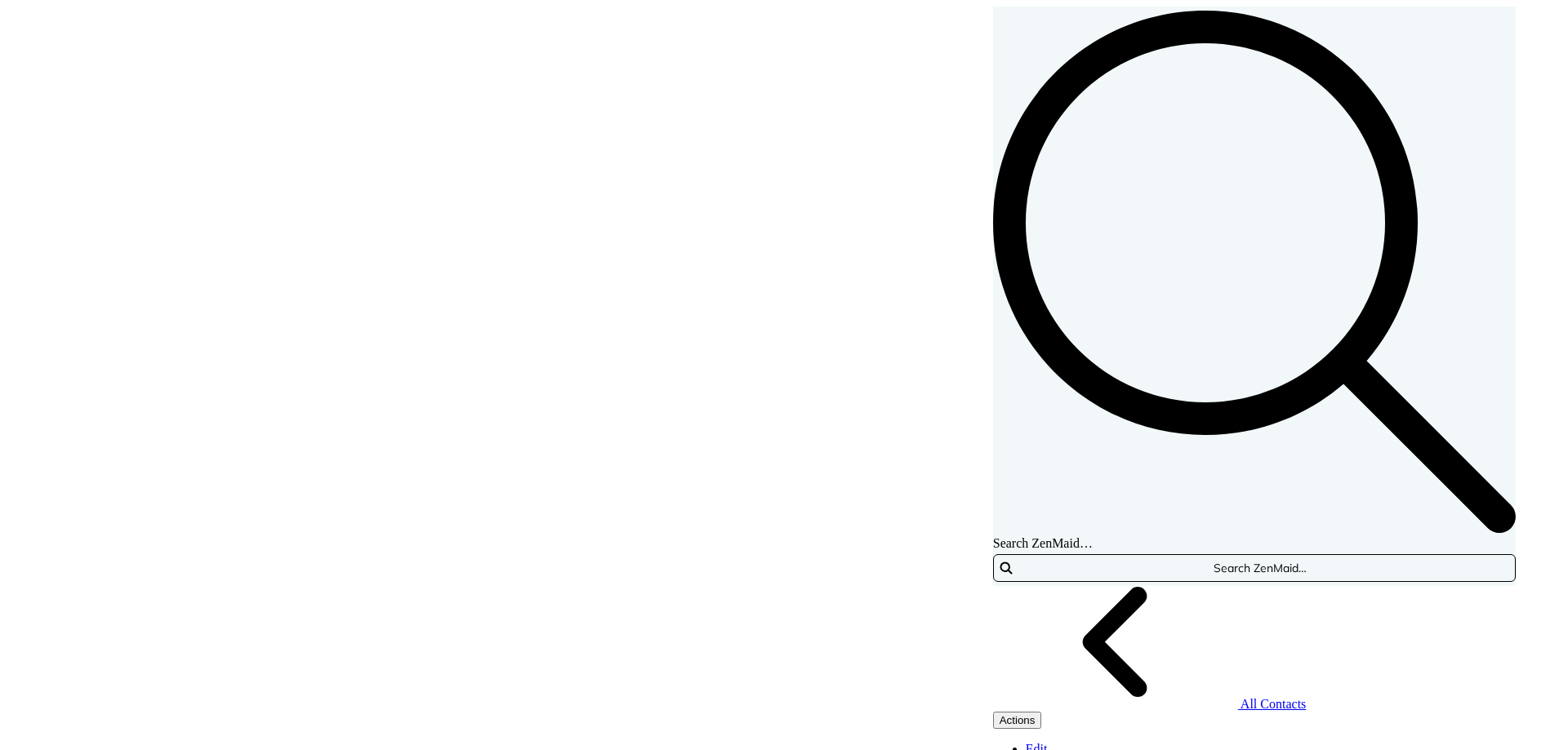
scroll to position [8, 8]
click at [1178, 23] on div "Search ZenMaid…" at bounding box center [1255, 295] width 523 height 571
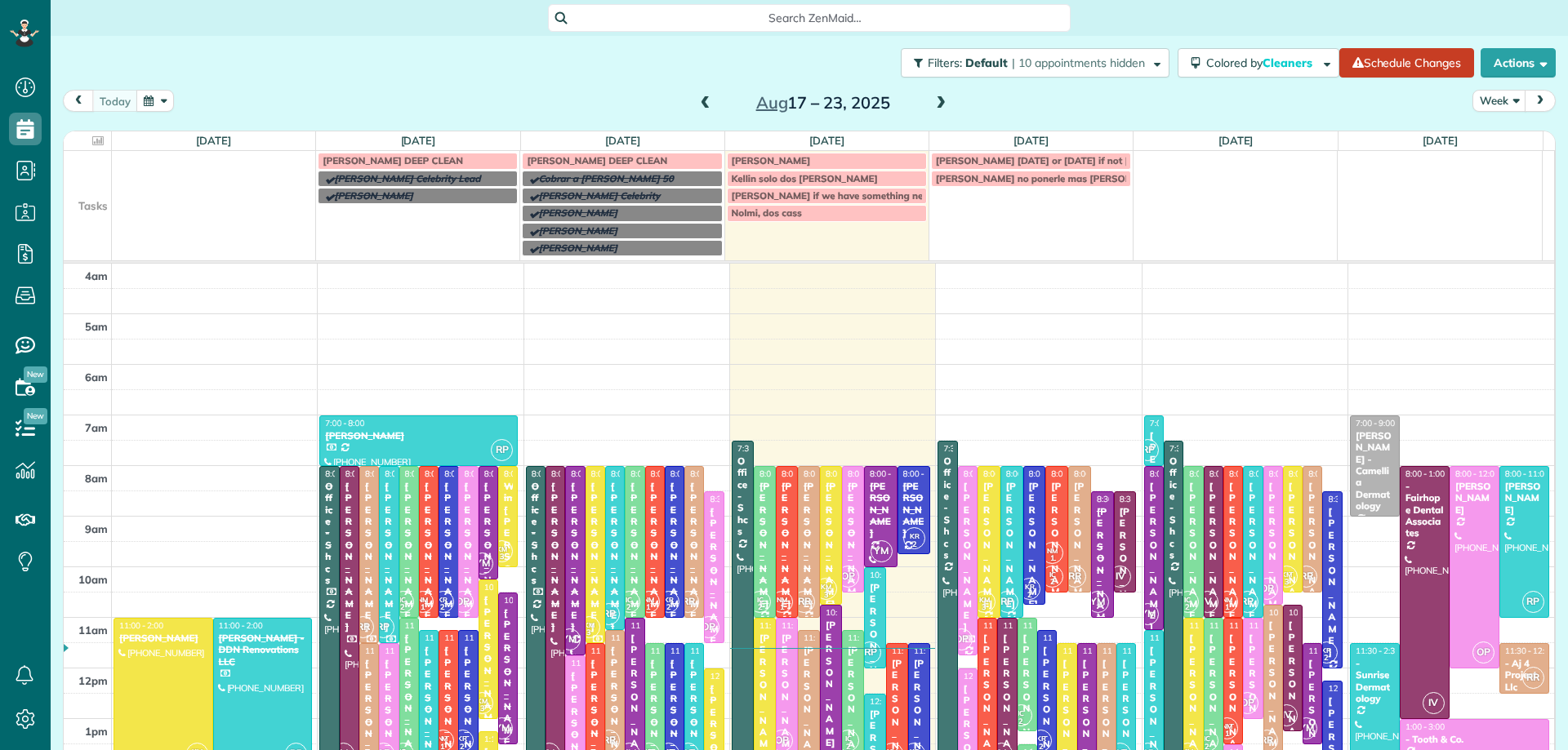
scroll to position [152, 0]
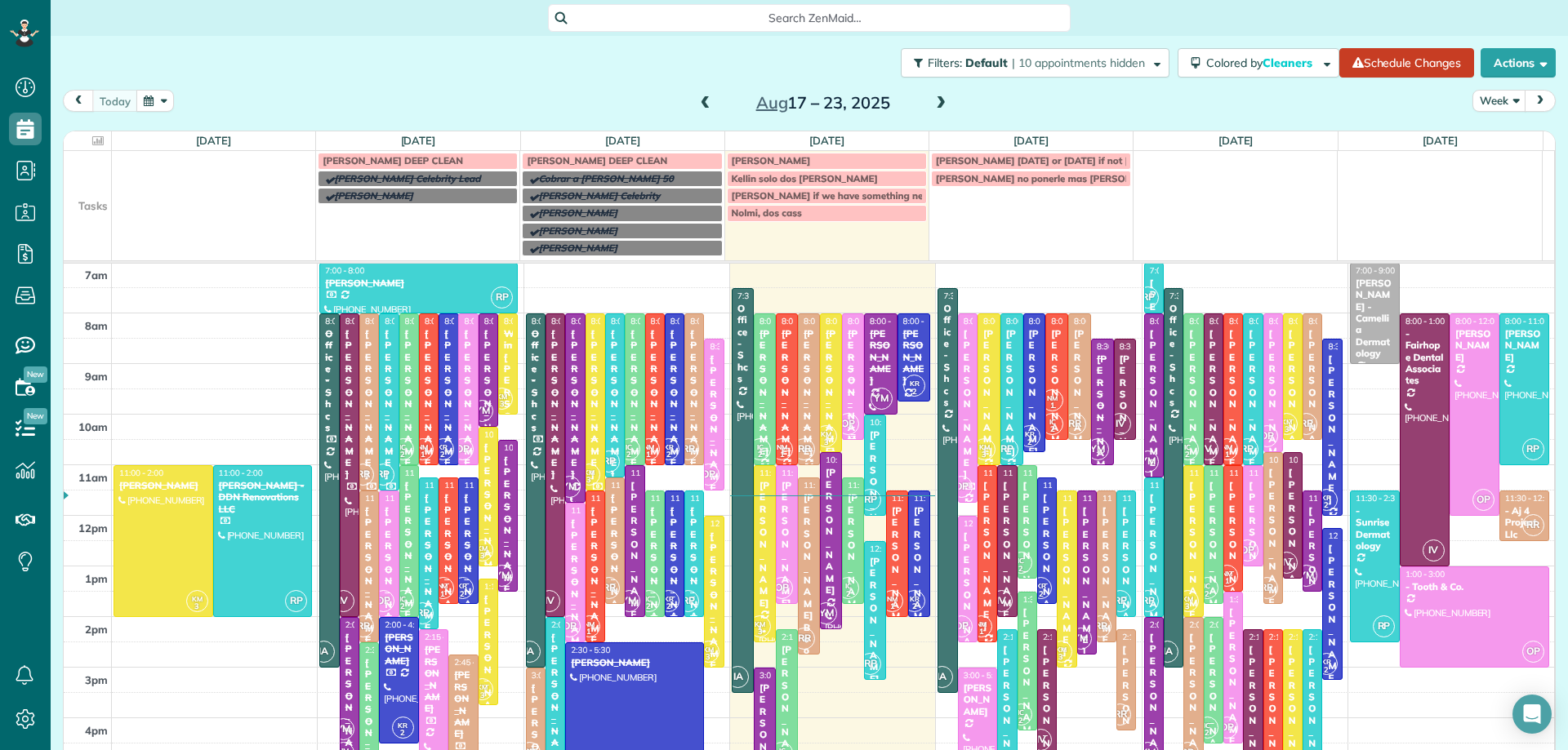
click at [847, 370] on div "[PERSON_NAME]" at bounding box center [853, 392] width 12 height 129
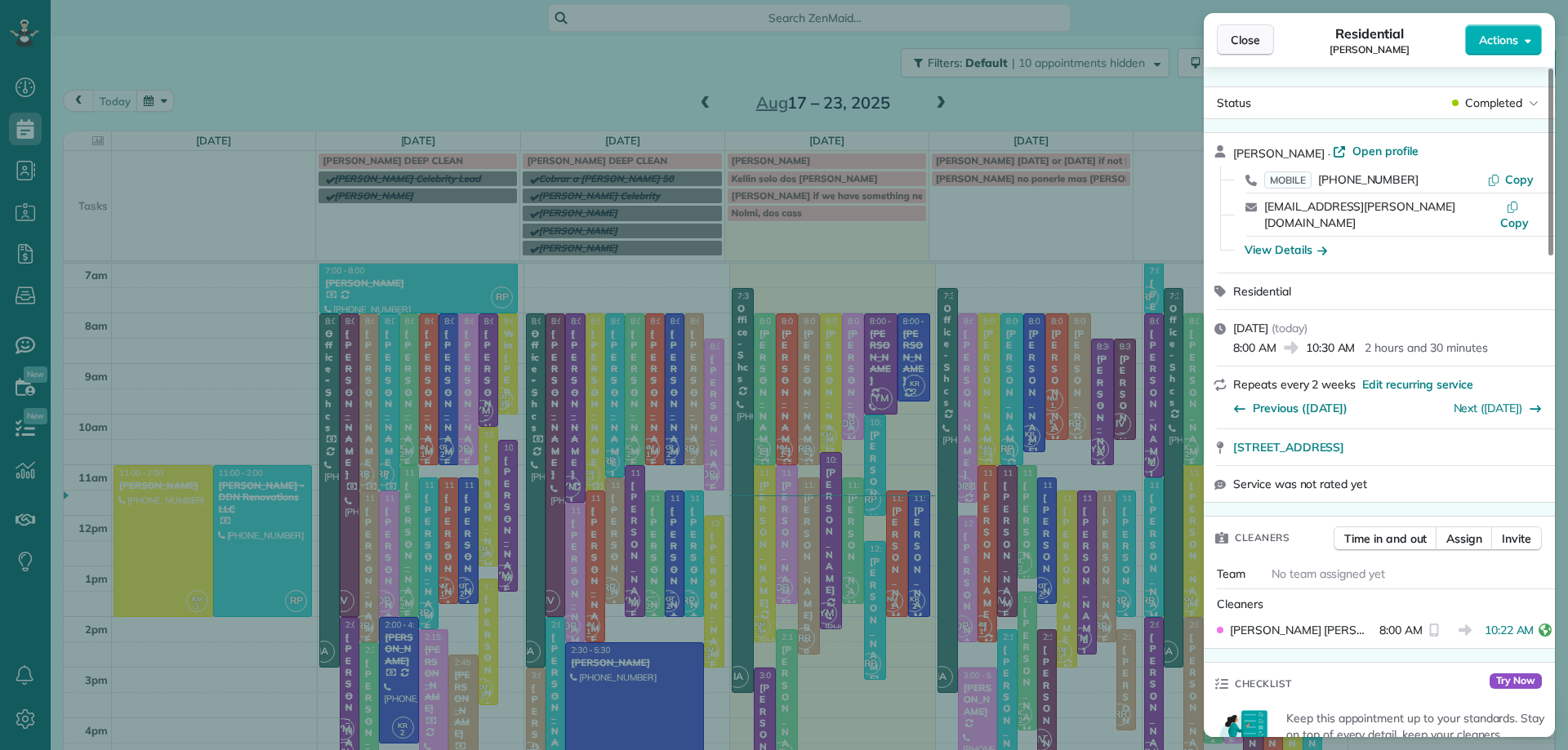
click at [1243, 30] on button "Close" at bounding box center [1245, 40] width 57 height 31
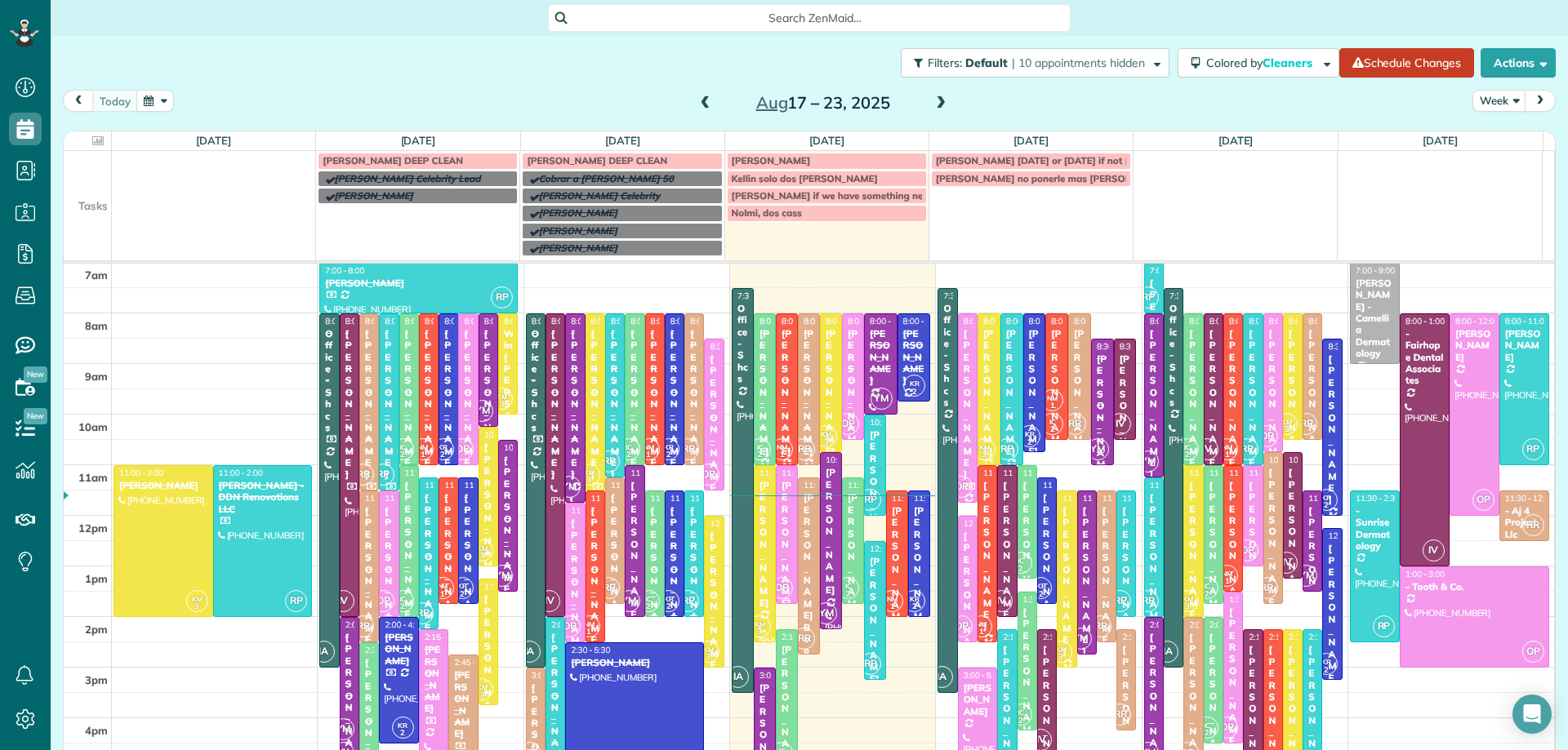
click at [781, 495] on div "[PERSON_NAME]" at bounding box center [787, 545] width 12 height 129
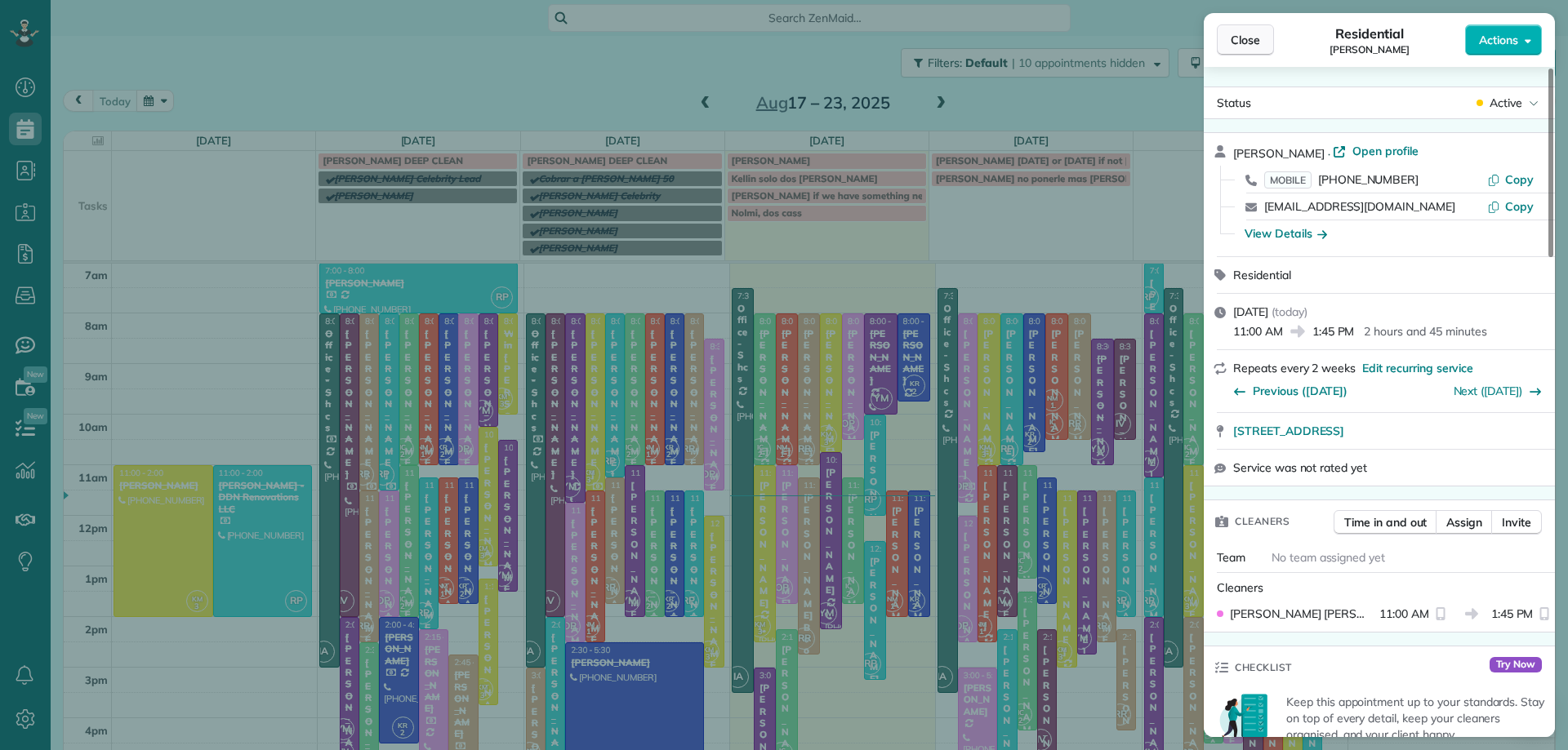
click at [1254, 35] on span "Close" at bounding box center [1245, 39] width 30 height 16
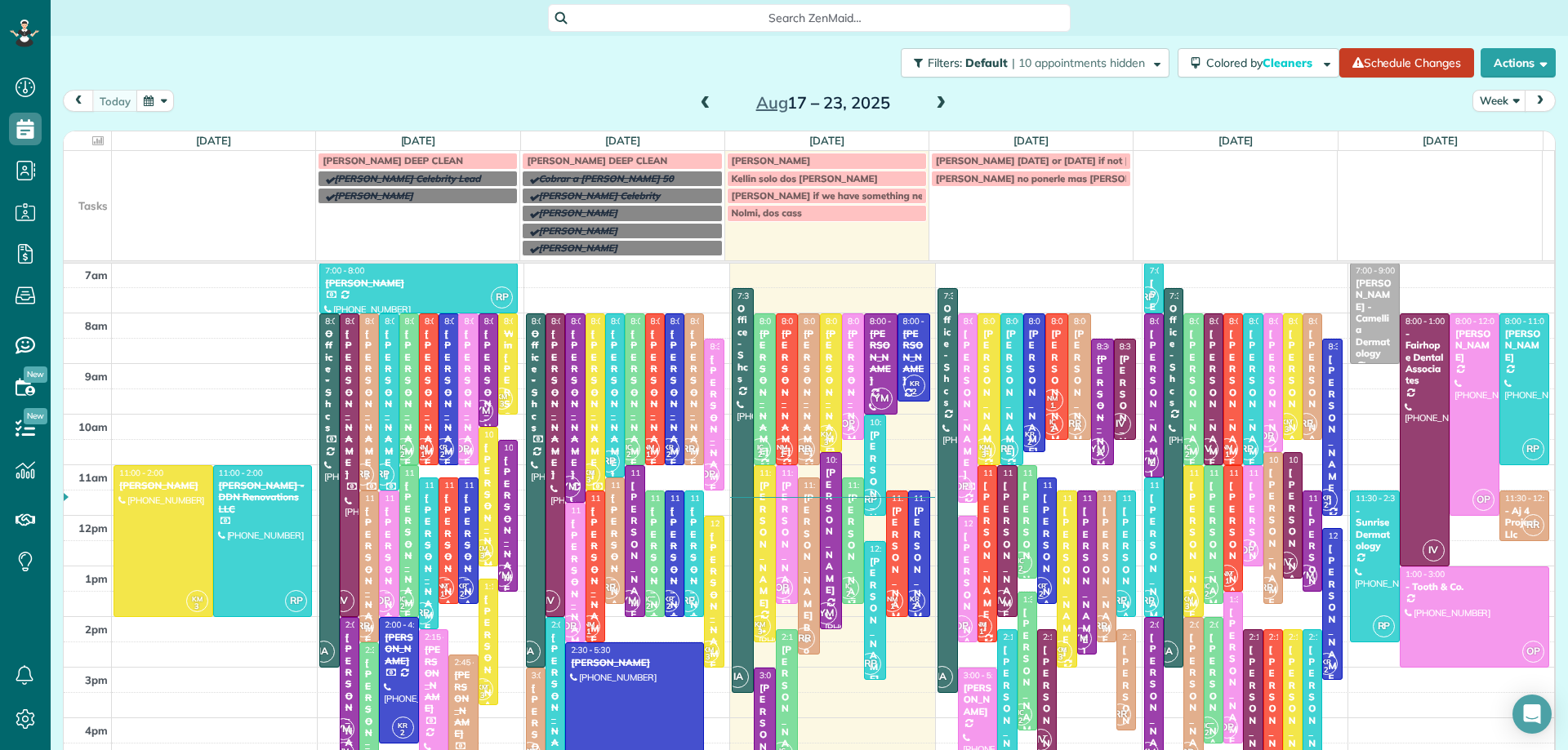
click at [847, 526] on div "[PERSON_NAME]" at bounding box center [853, 557] width 12 height 129
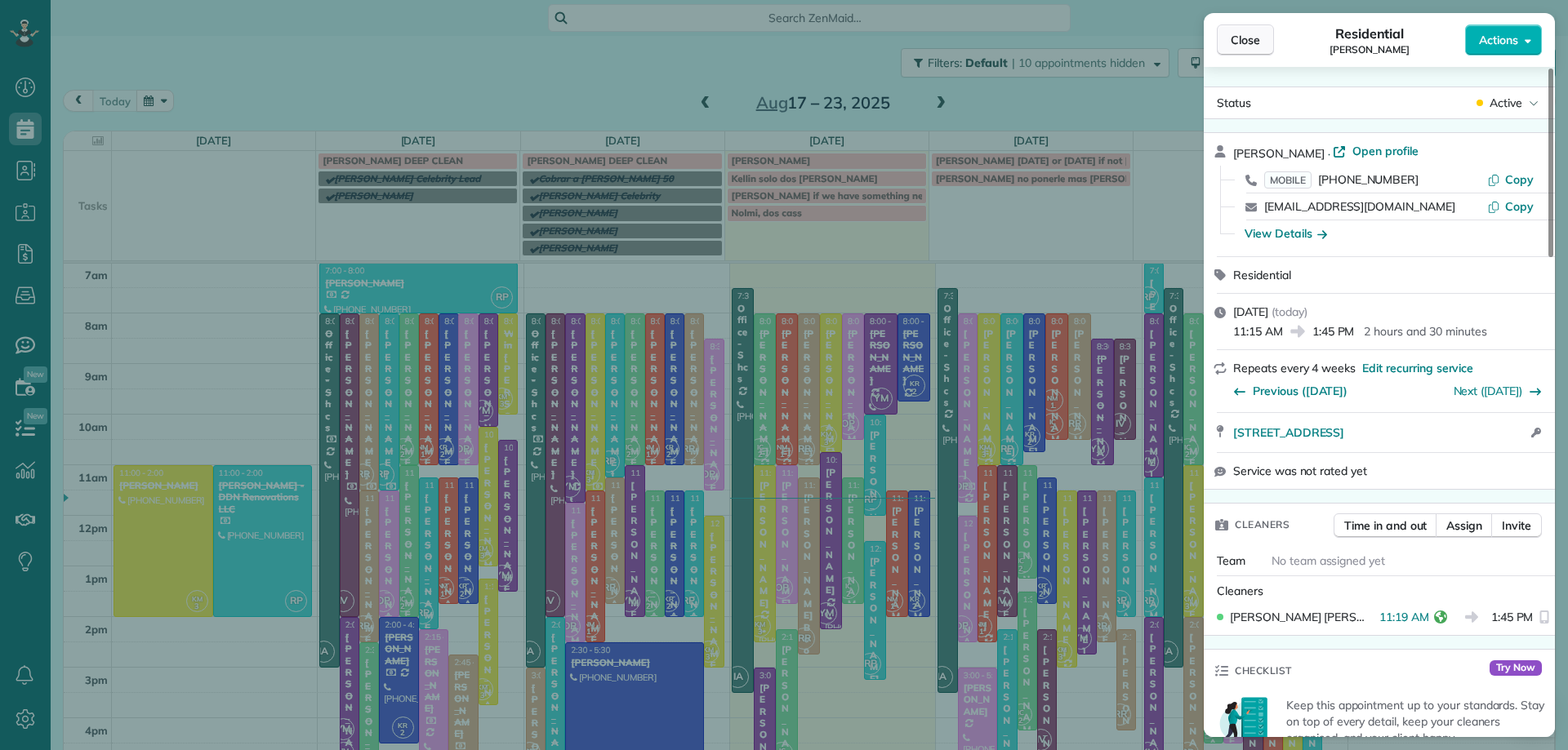
click at [1255, 42] on span "Close" at bounding box center [1245, 39] width 30 height 16
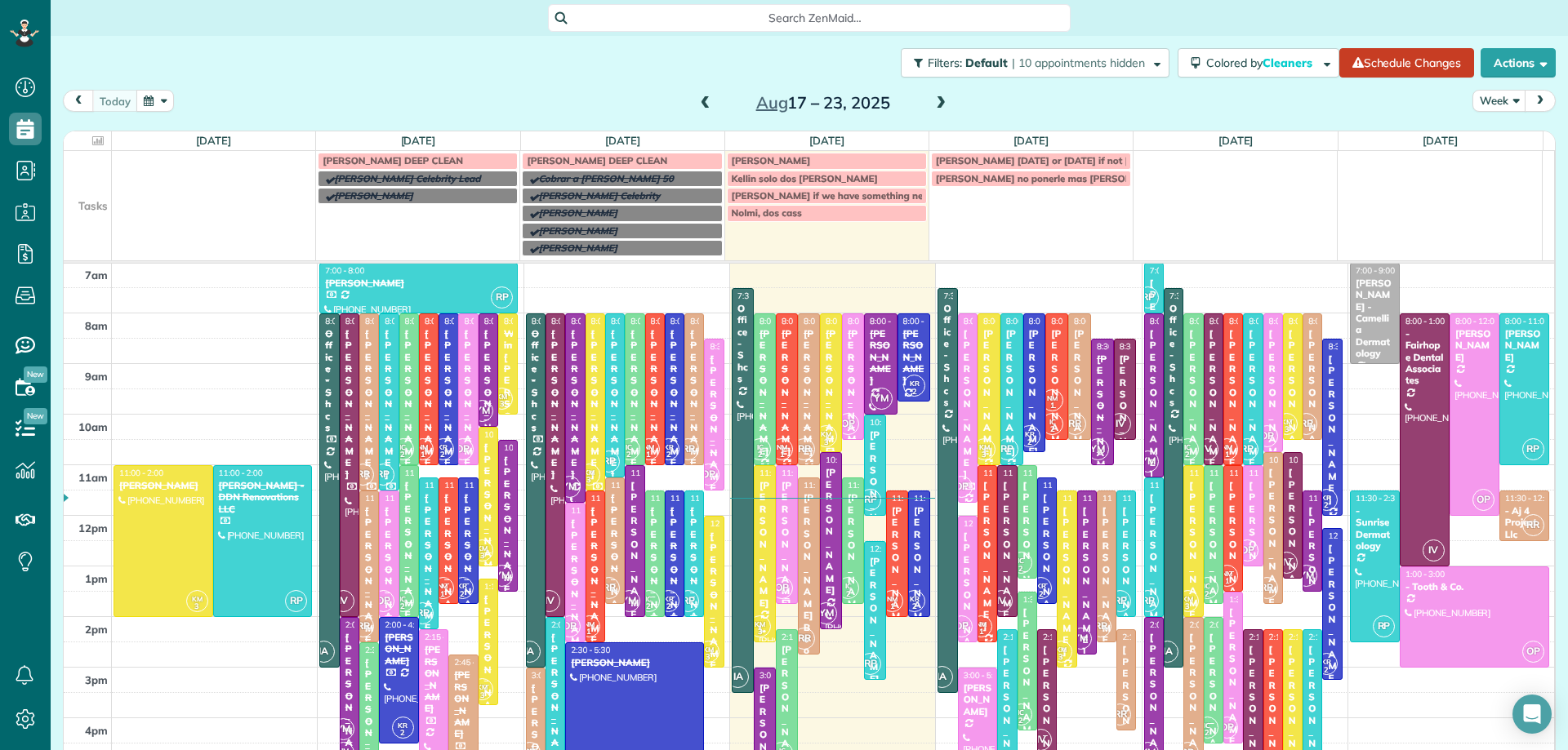
click at [771, 586] on span "OP" at bounding box center [782, 588] width 22 height 22
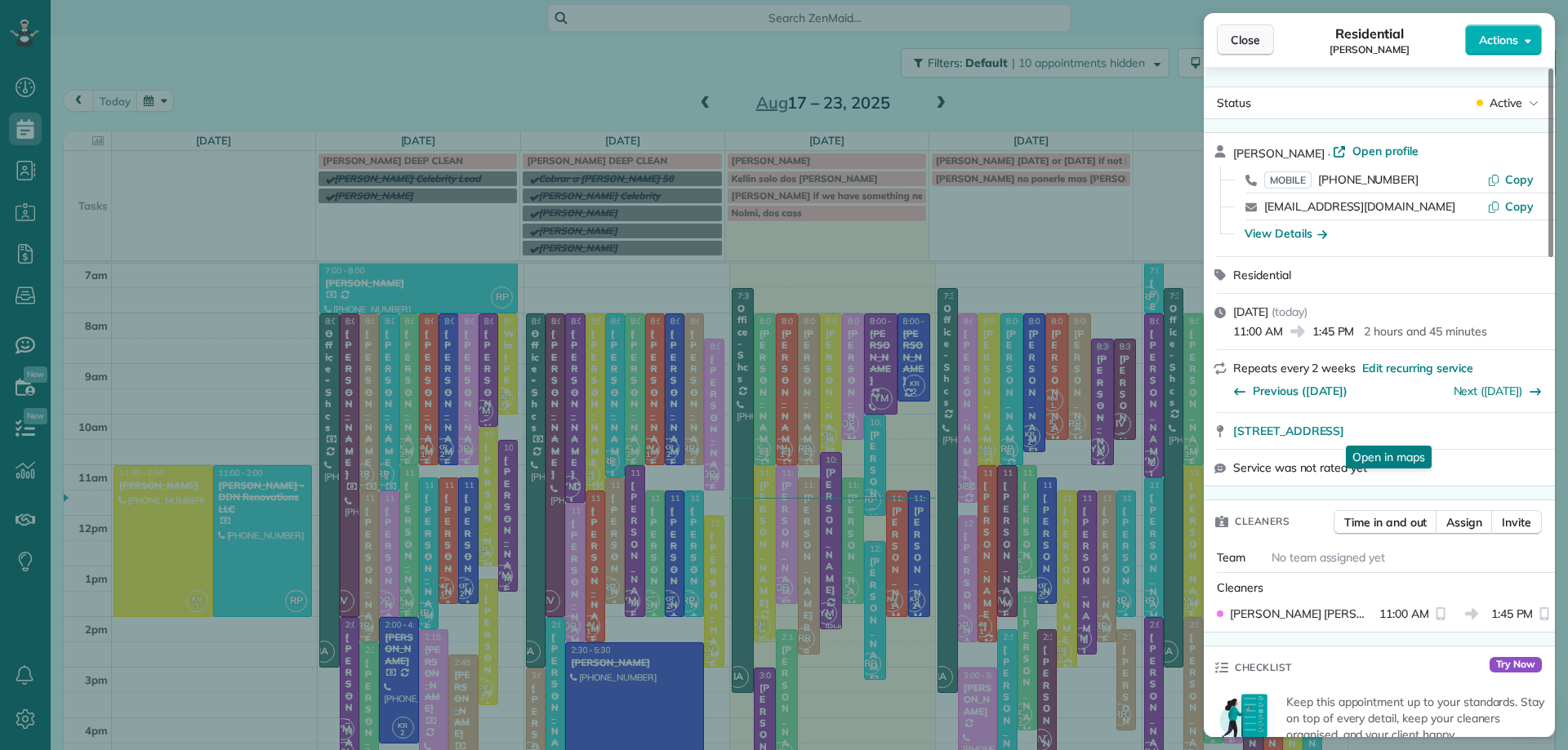
click at [1241, 37] on span "Close" at bounding box center [1245, 39] width 30 height 16
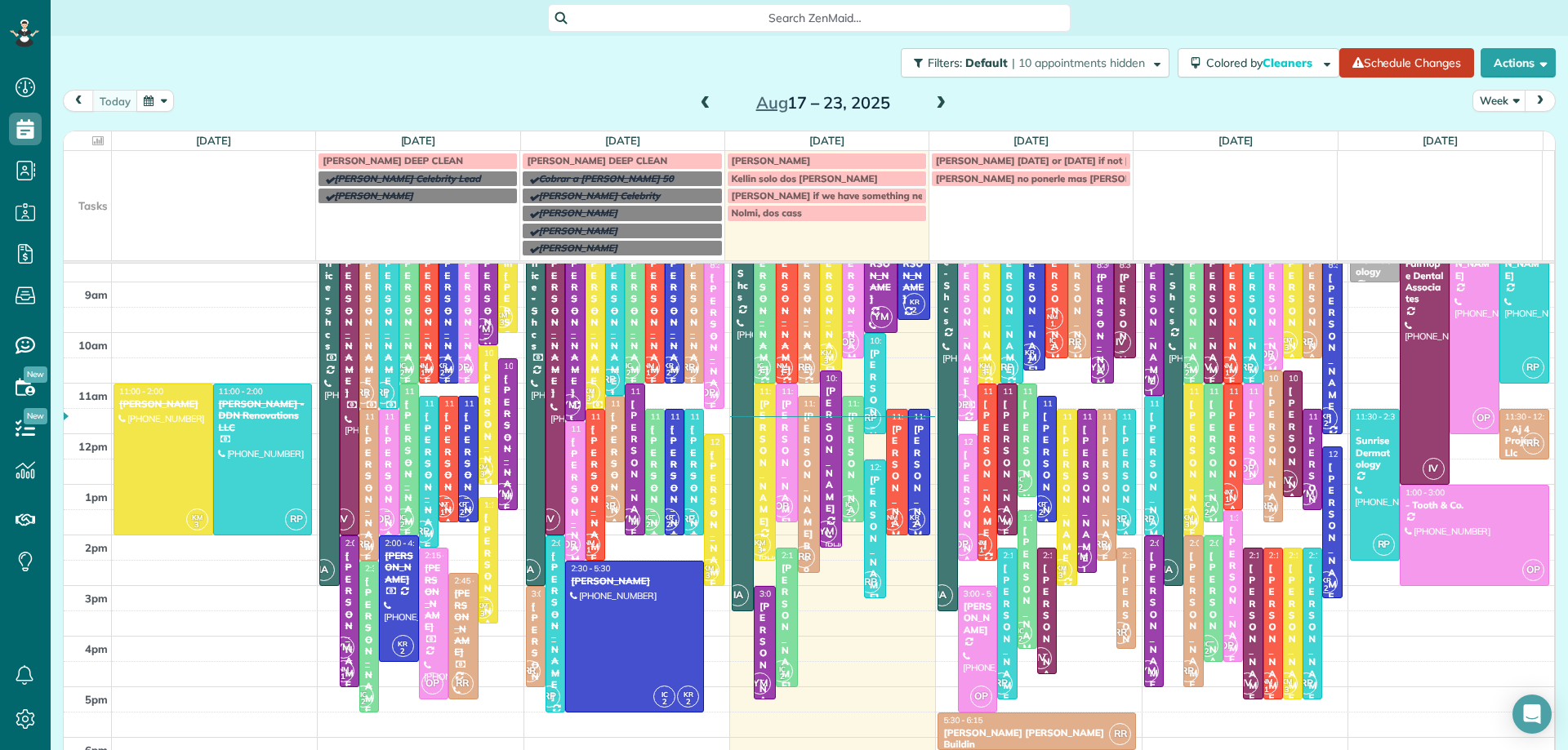
scroll to position [152, 0]
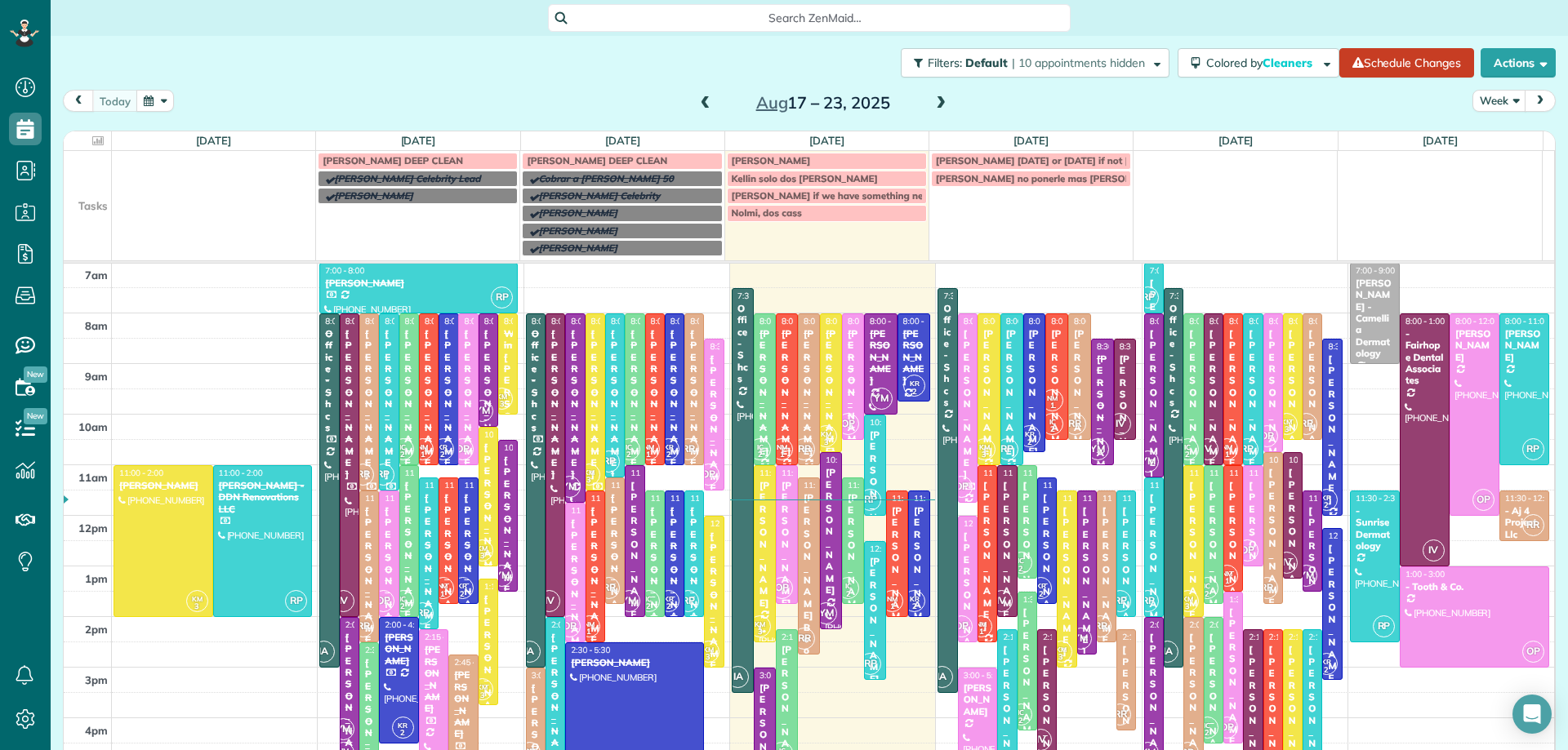
click at [1056, 89] on div "Filters: Default | 10 appointments hidden Colored by Cleaners Color by Cleaner …" at bounding box center [809, 62] width 1518 height 54
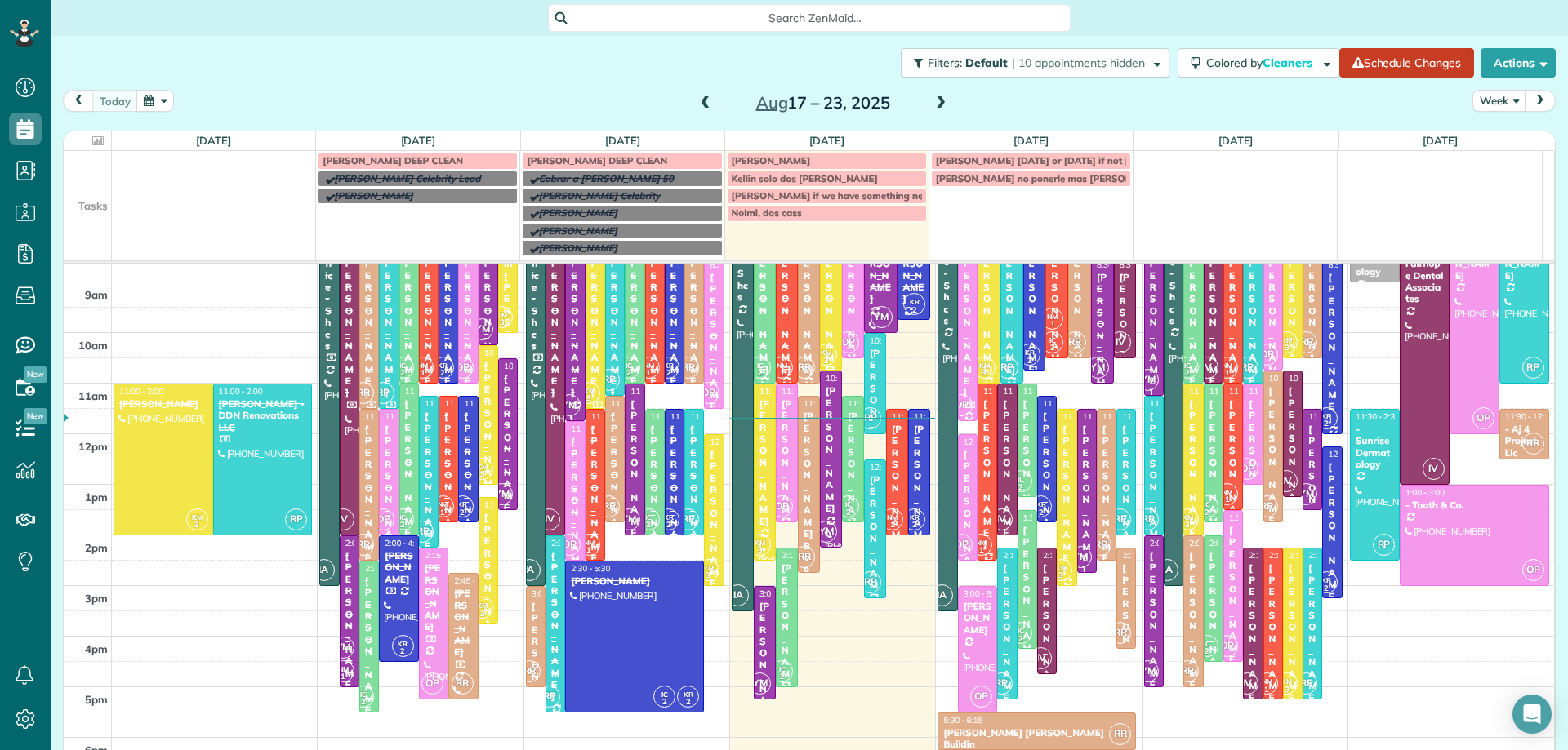
click at [847, 426] on div "[PERSON_NAME]" at bounding box center [853, 475] width 12 height 129
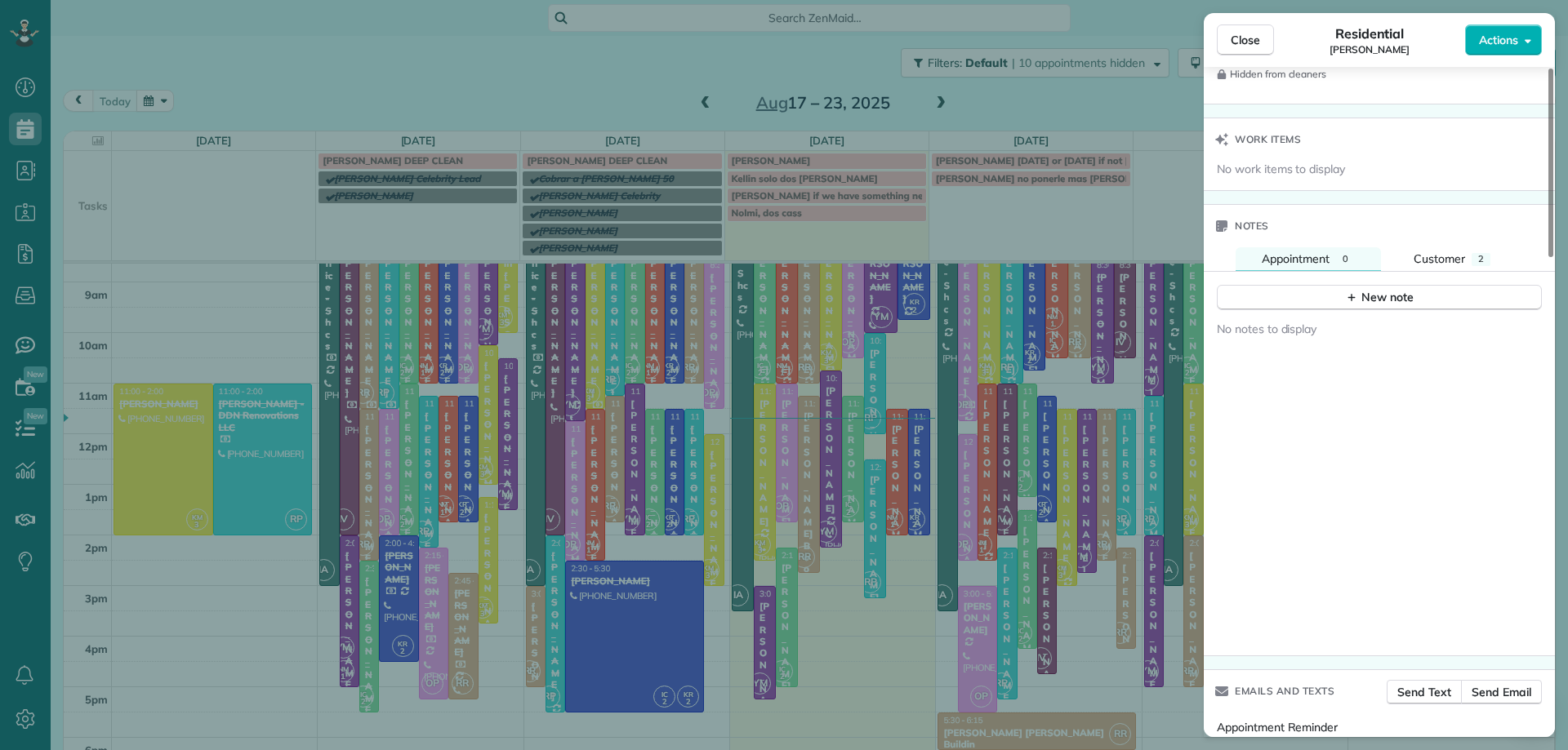
scroll to position [1458, 0]
click at [1452, 263] on span "Customer" at bounding box center [1439, 262] width 51 height 14
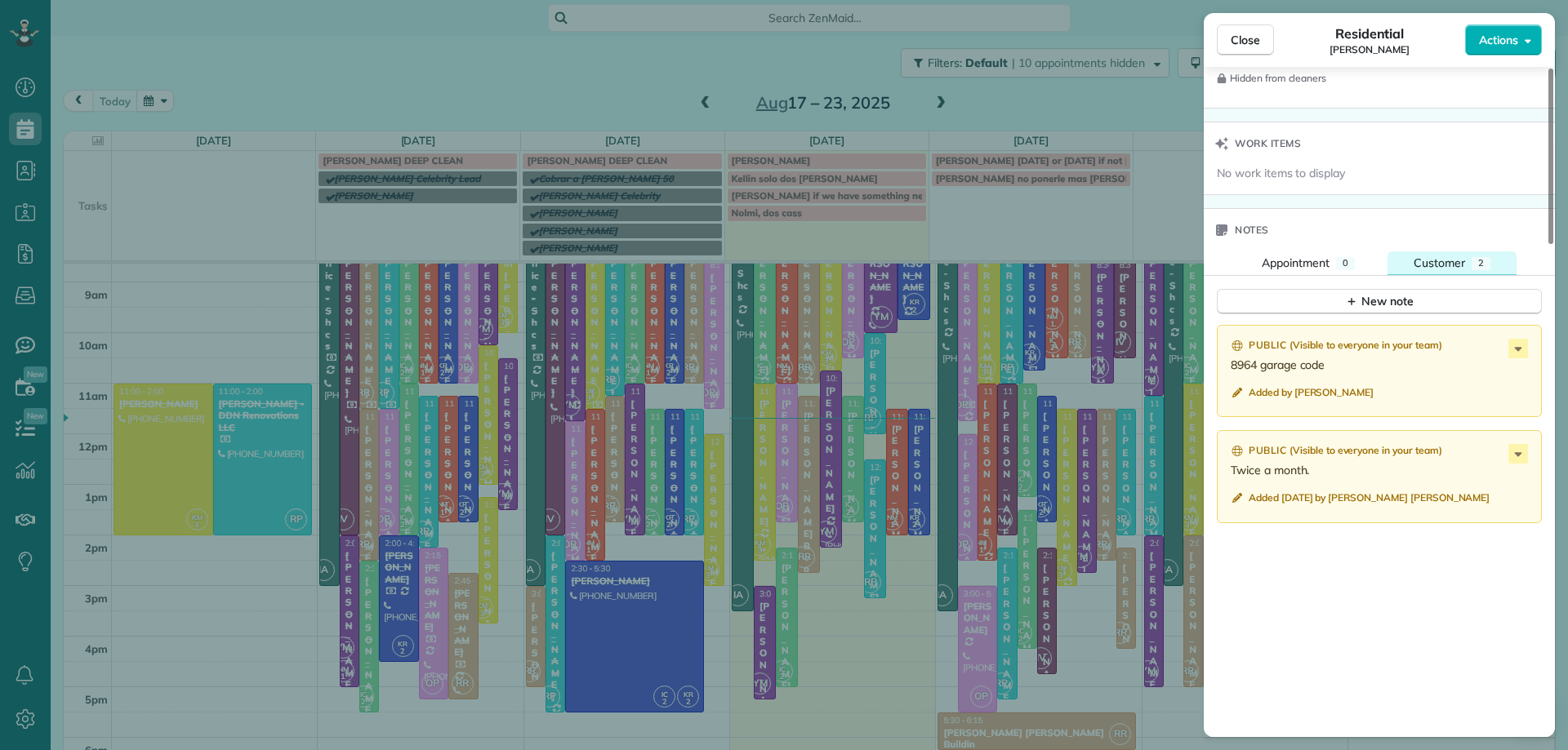
click at [1456, 260] on span "Customer" at bounding box center [1439, 262] width 51 height 14
click at [1289, 246] on div "Notes" at bounding box center [1379, 230] width 351 height 43
click at [1261, 48] on button "Close" at bounding box center [1245, 40] width 57 height 31
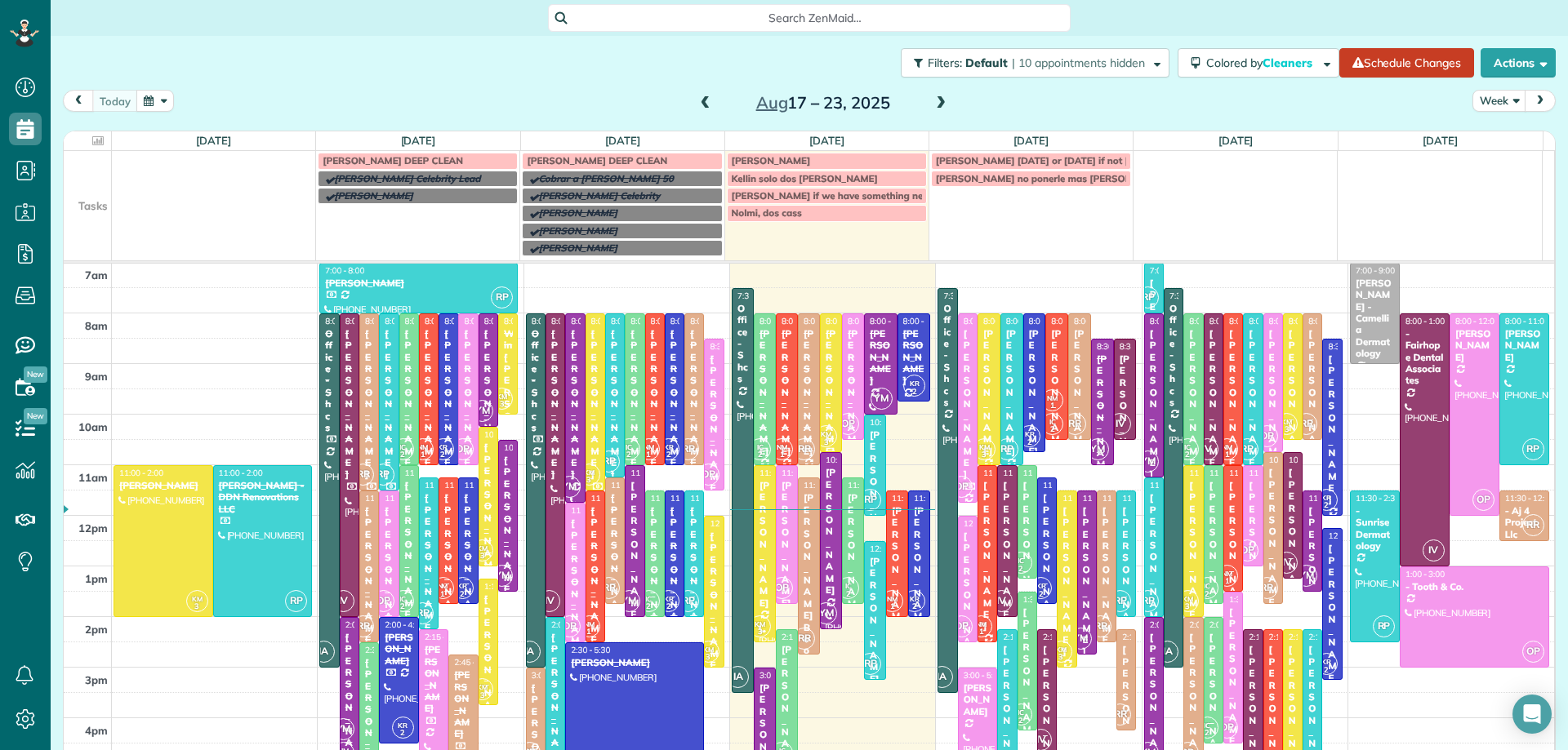
scroll to position [234, 0]
